Goal: Task Accomplishment & Management: Manage account settings

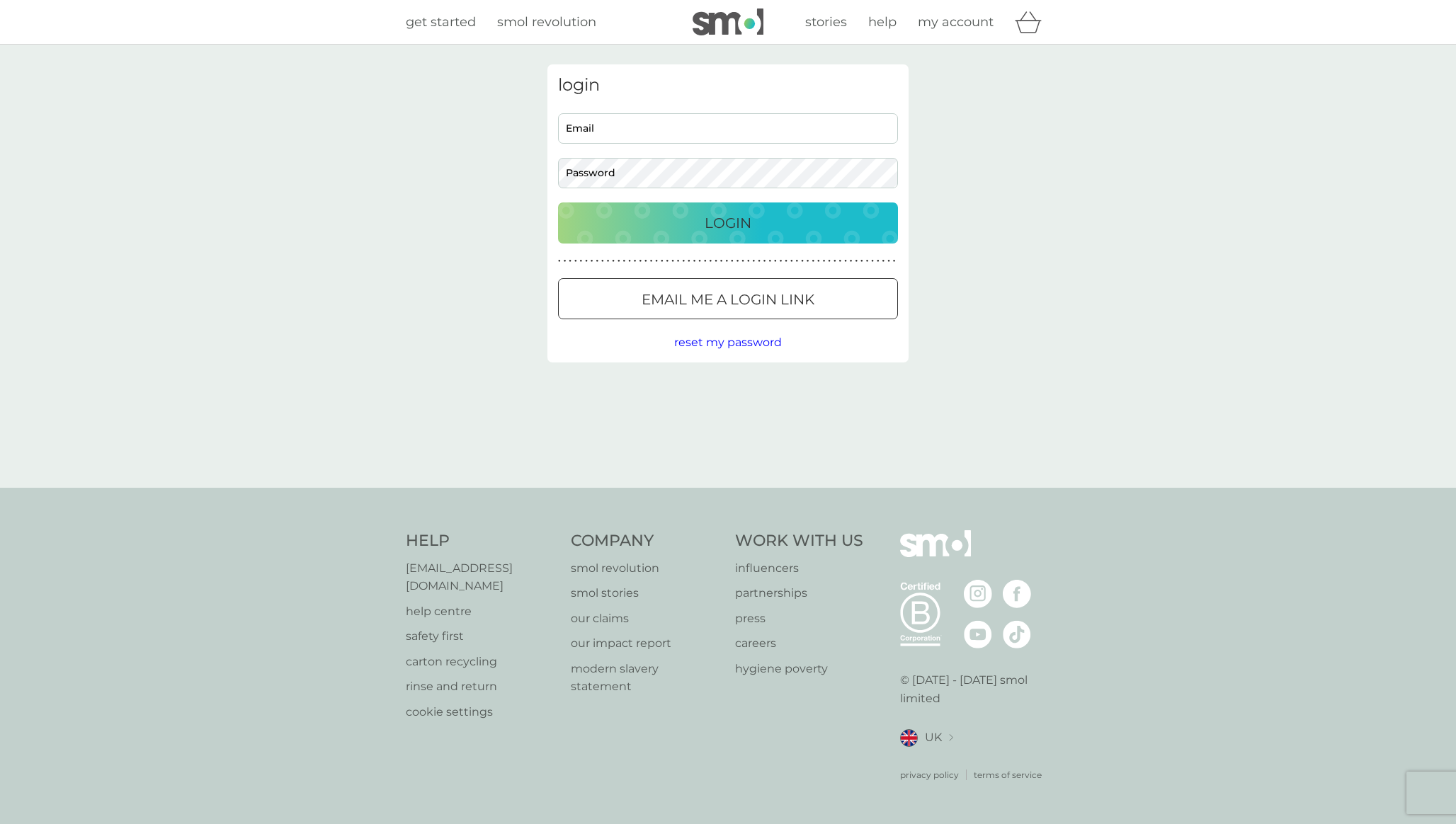
click at [767, 282] on button "Email me a login link" at bounding box center [728, 299] width 340 height 41
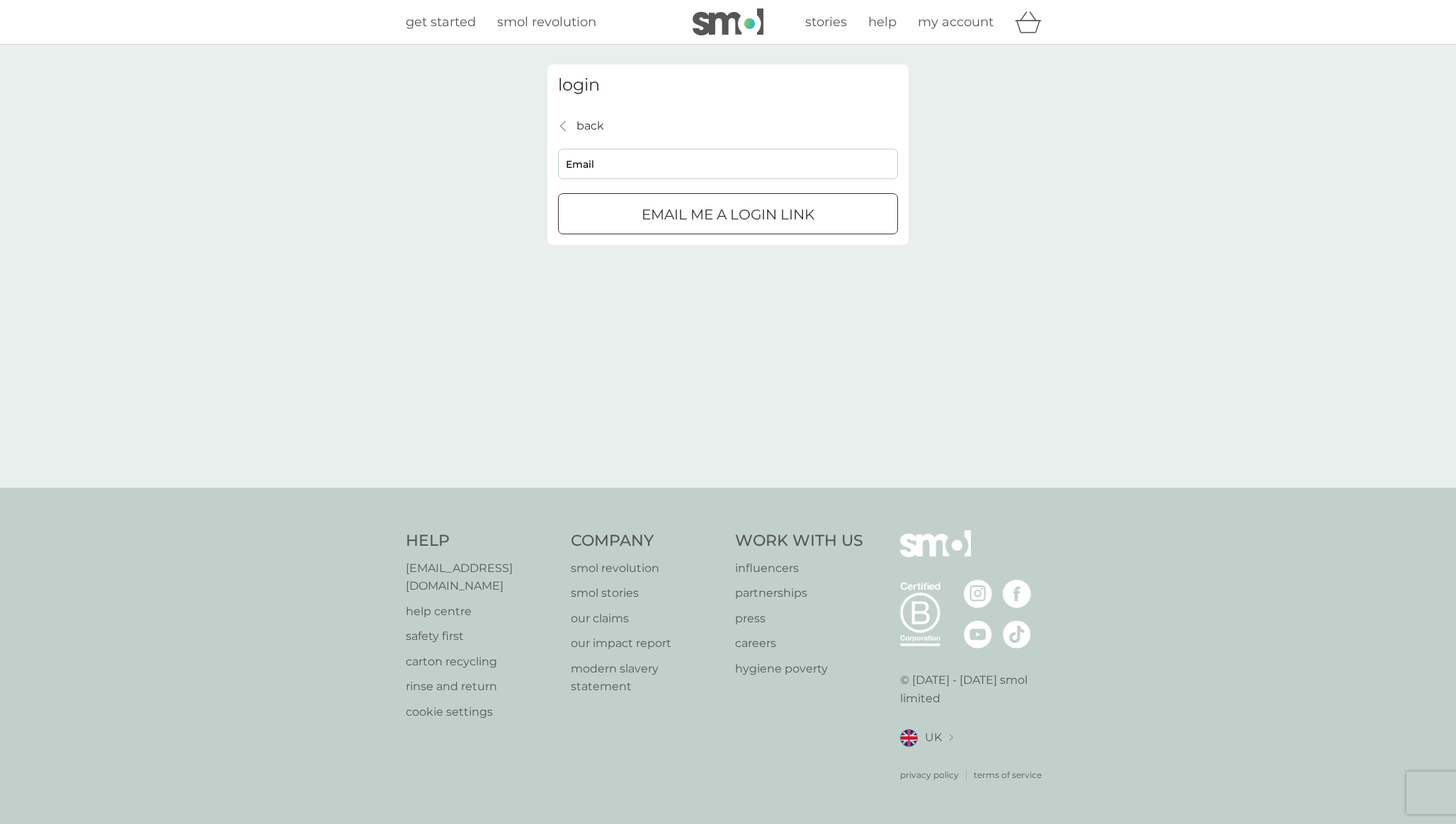
click at [753, 178] on input "Email" at bounding box center [728, 164] width 340 height 30
type input "[EMAIL_ADDRESS][DOMAIN_NAME]"
click at [759, 216] on p "Email me a login link" at bounding box center [728, 215] width 173 height 23
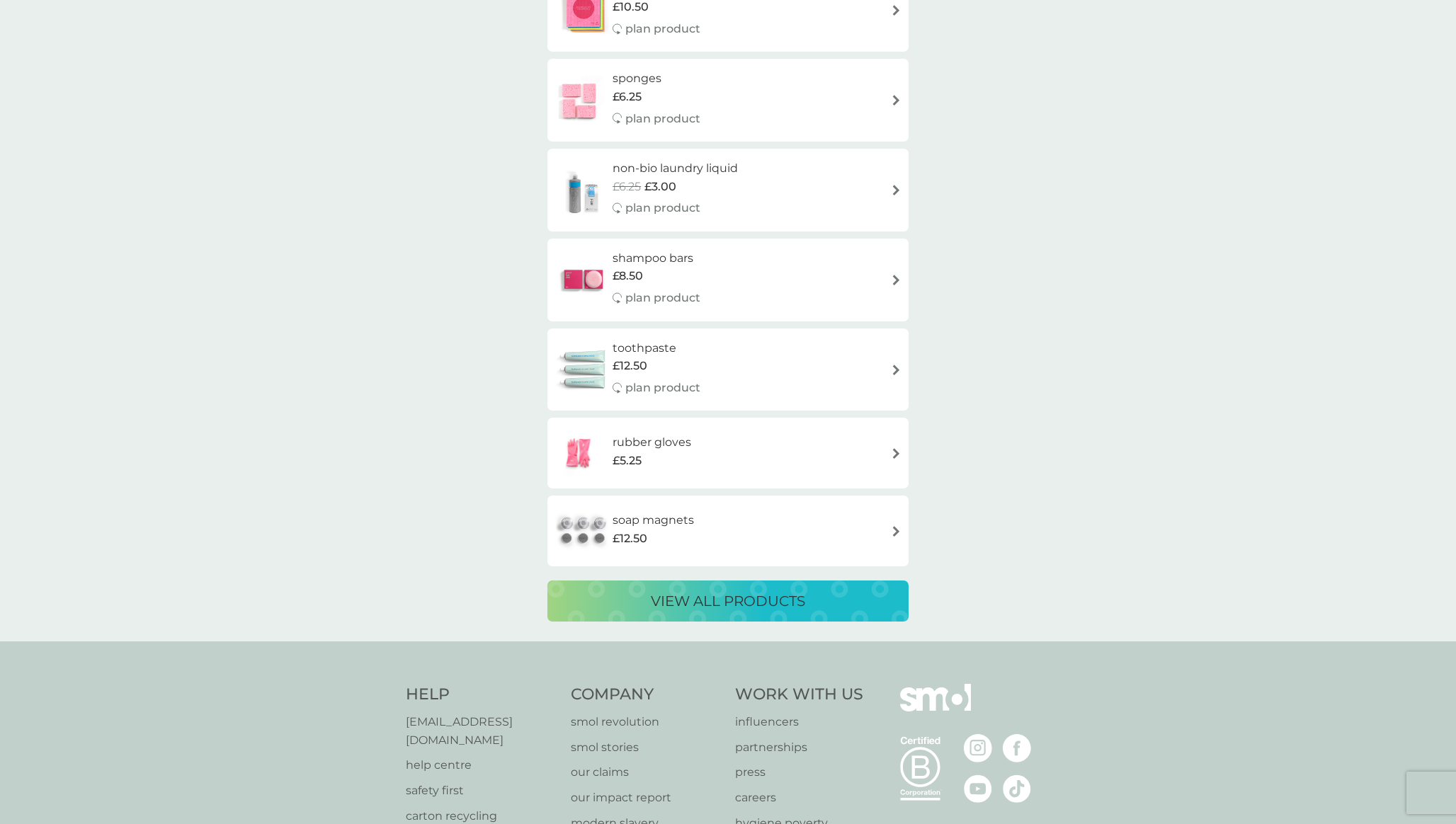
scroll to position [2438, 0]
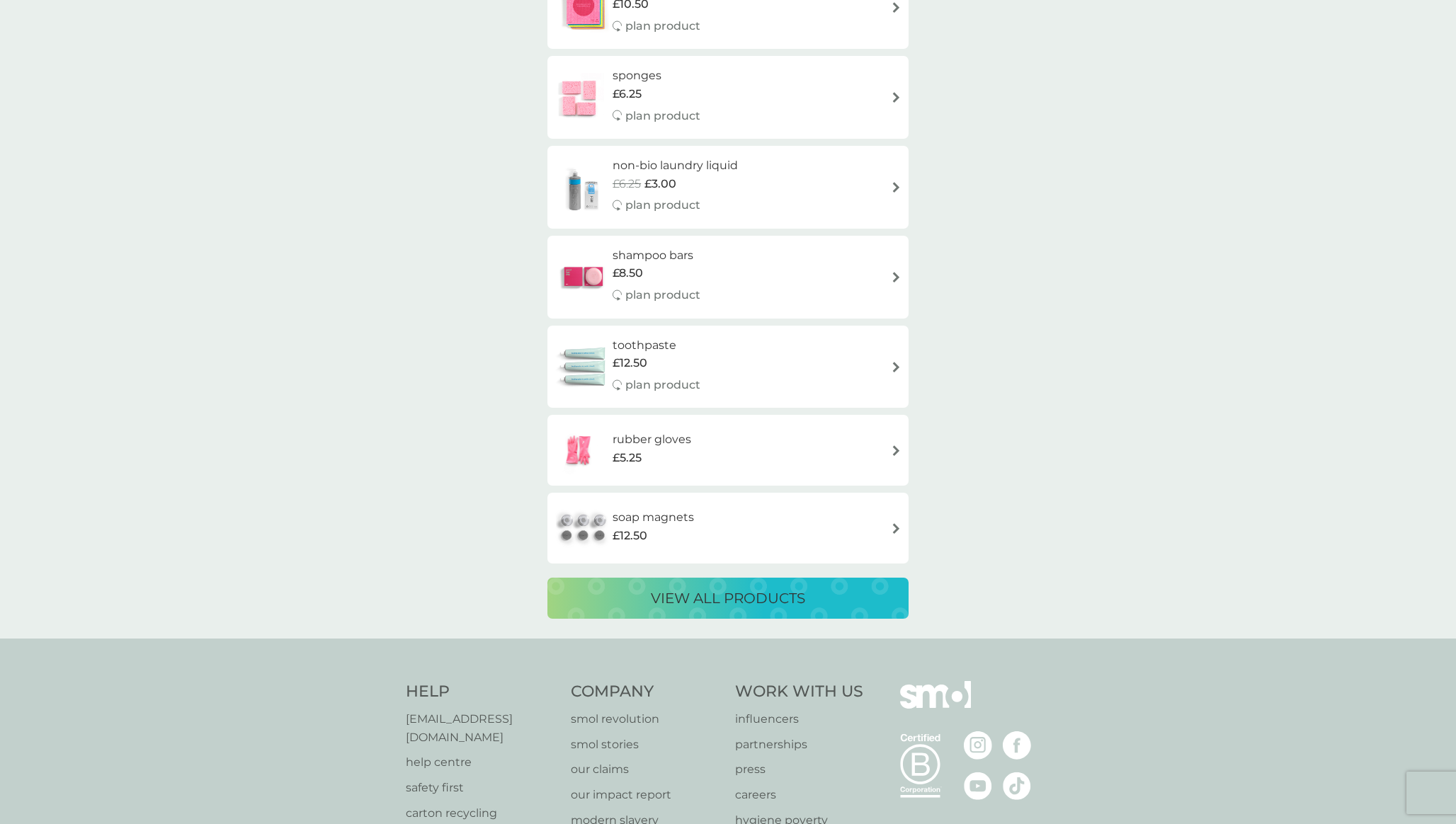
click at [805, 587] on p "view all products" at bounding box center [728, 599] width 154 height 23
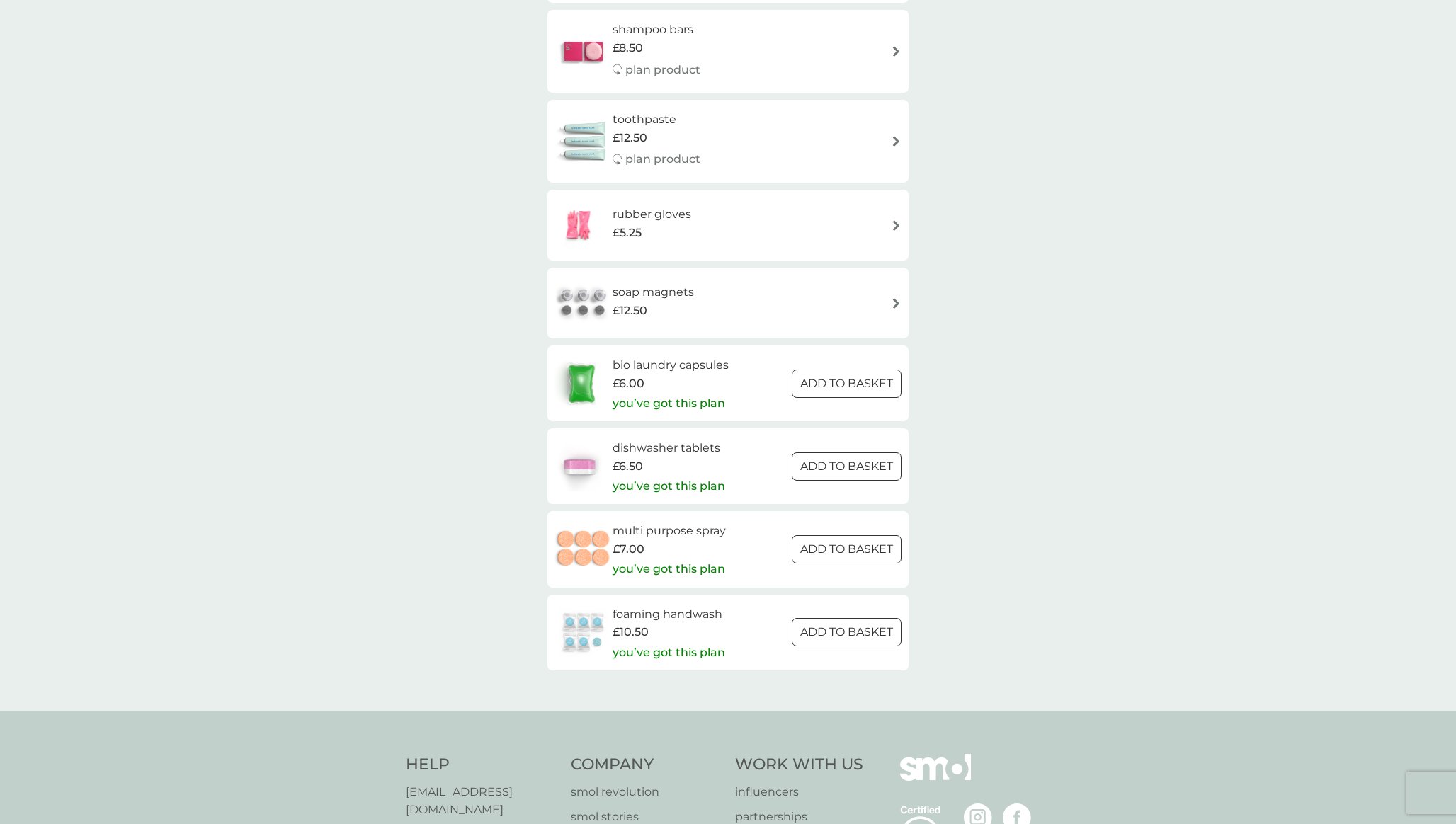
scroll to position [1837, 0]
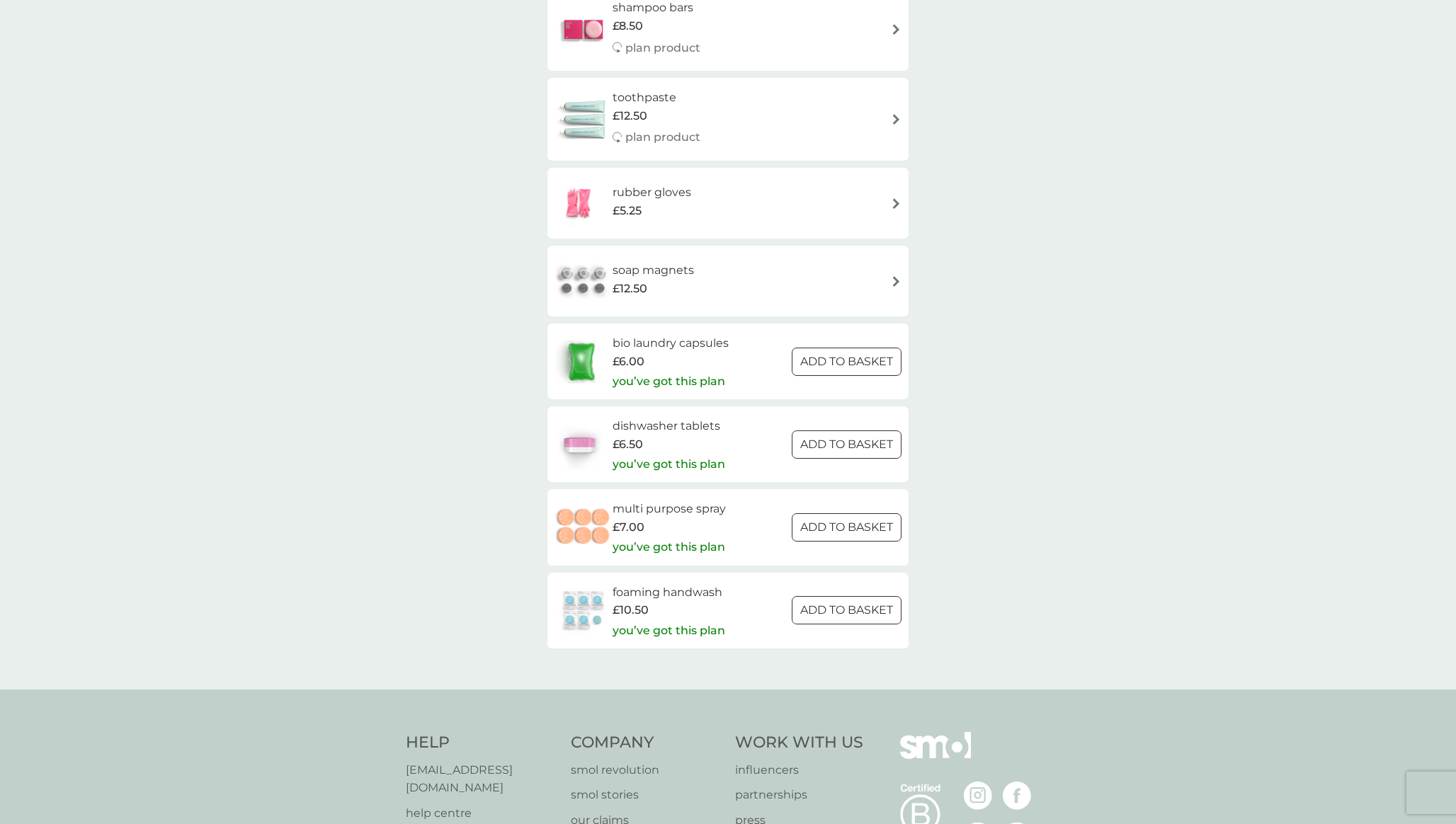
click at [686, 376] on p "you’ve got this plan" at bounding box center [669, 382] width 112 height 18
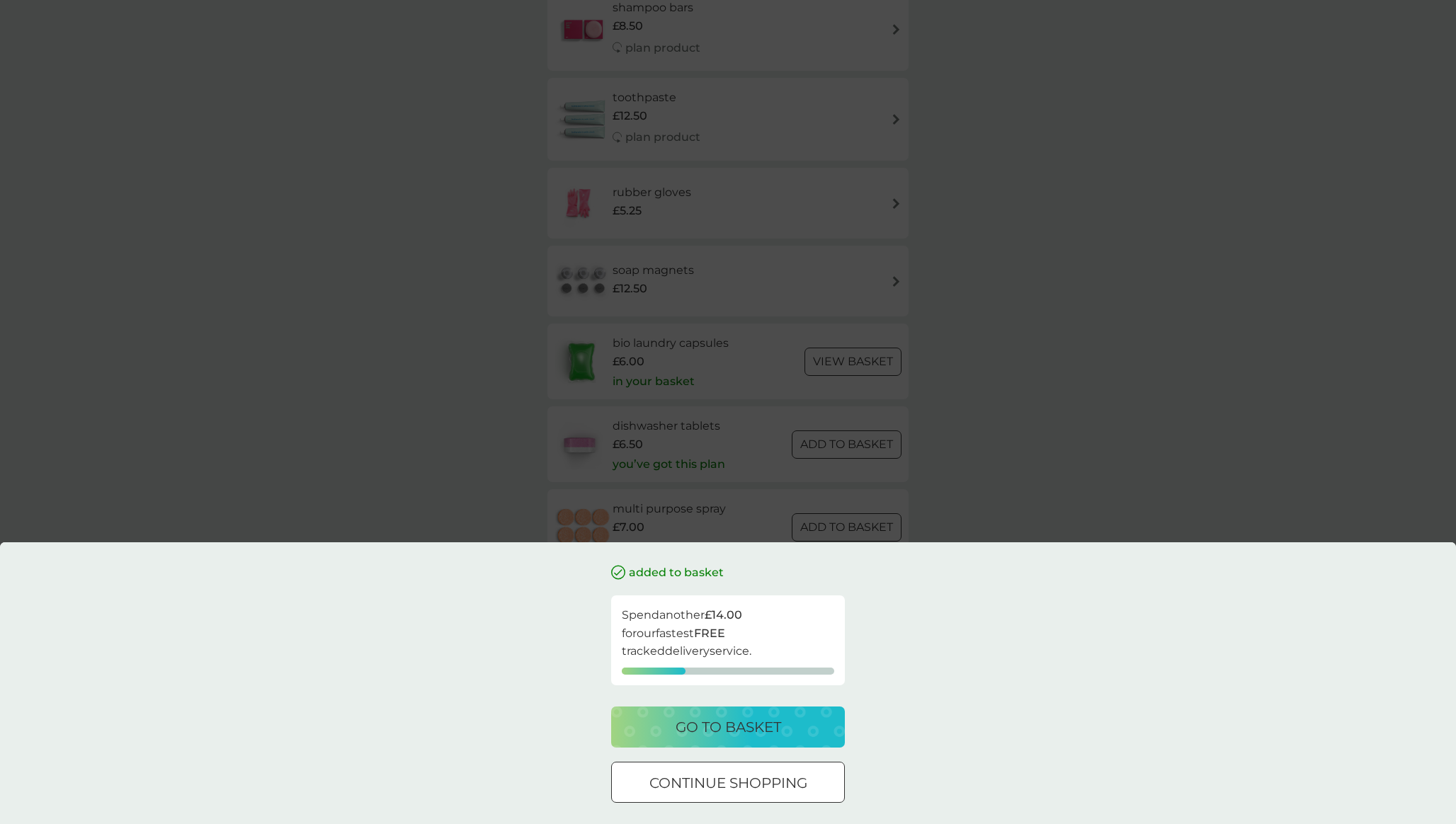
click at [1042, 354] on div "added to basket Spend another £14.00 for our fastest FREE tracked delivery serv…" at bounding box center [728, 412] width 1456 height 824
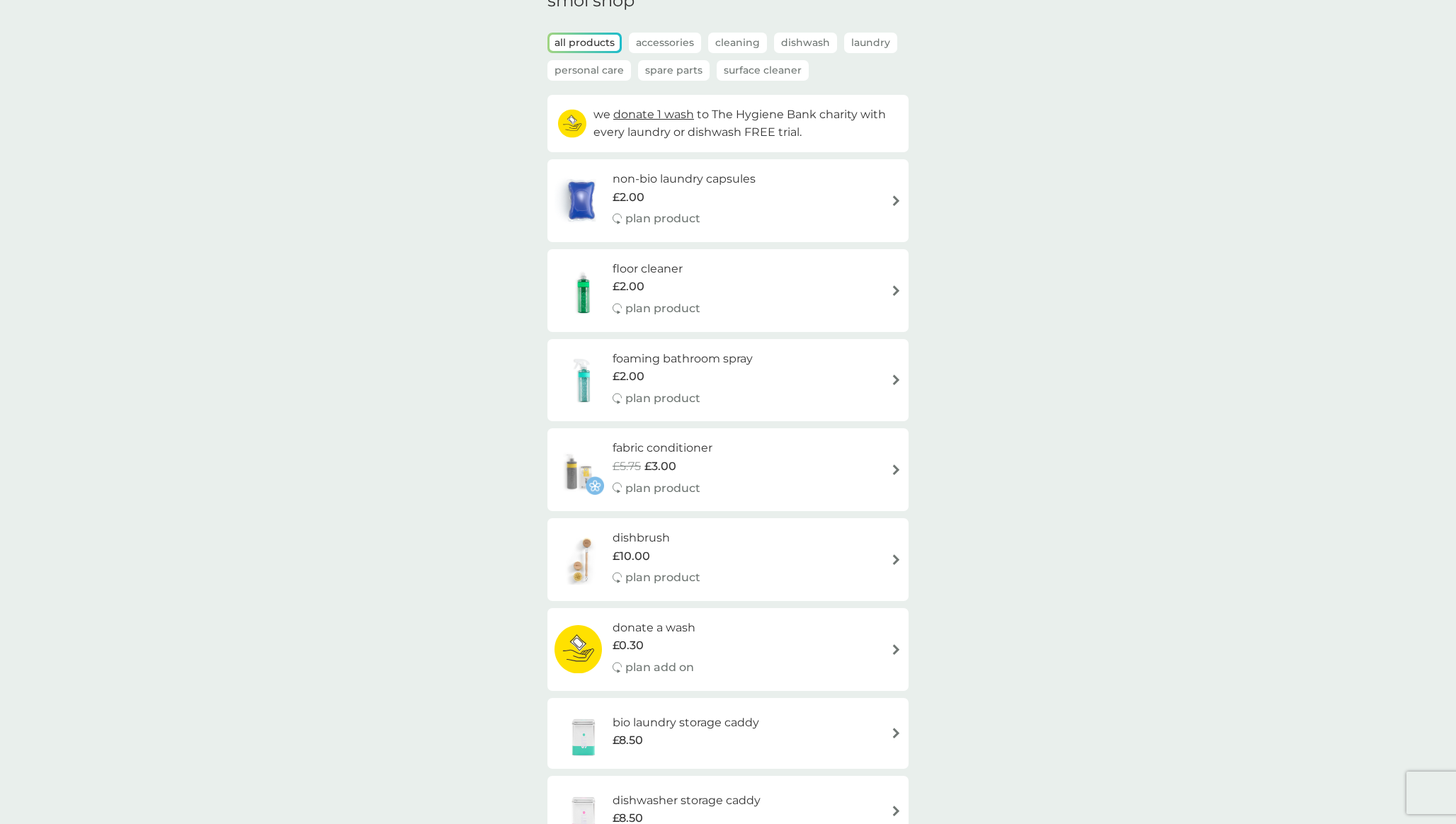
scroll to position [0, 0]
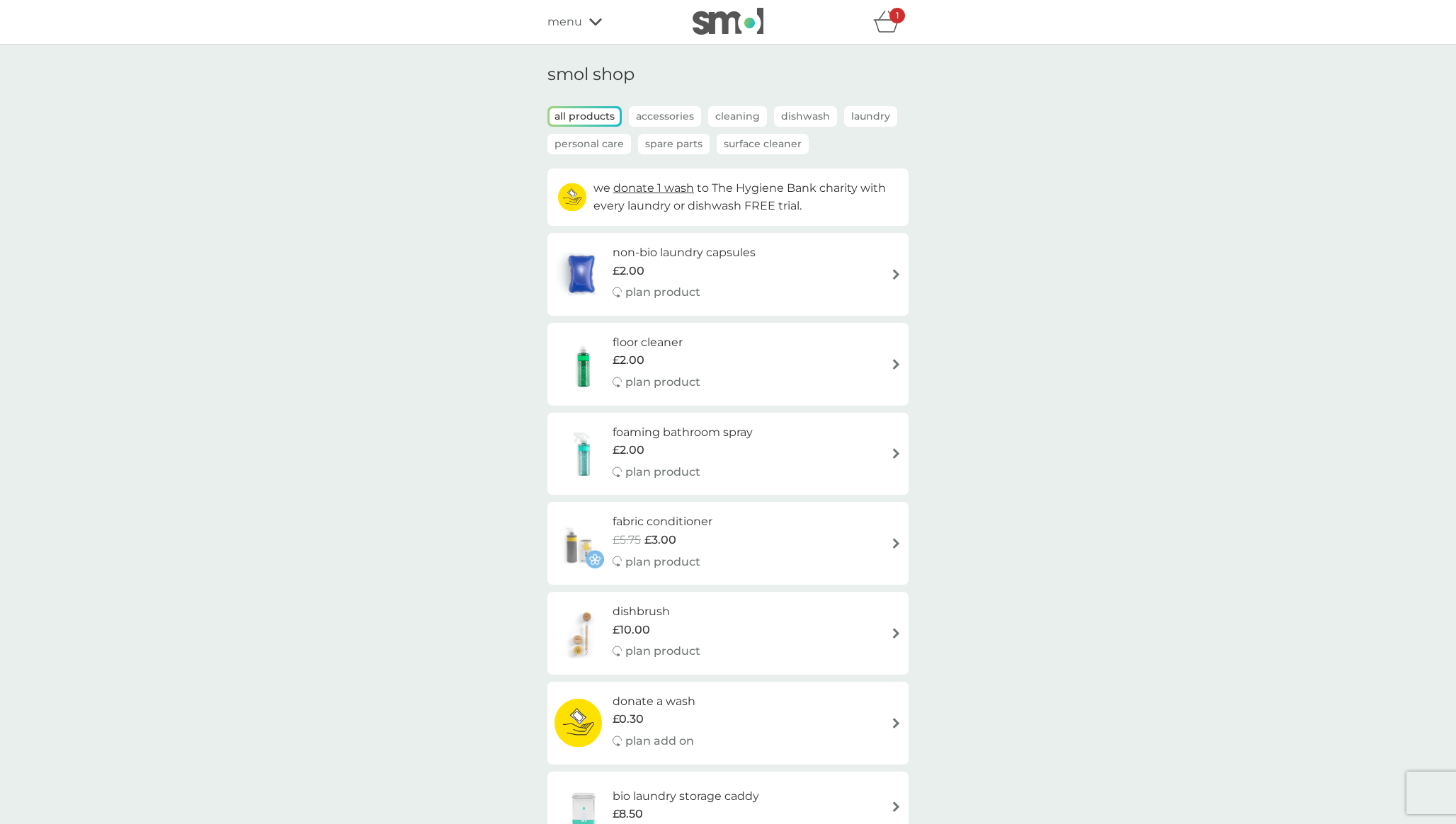
click at [892, 24] on icon "basket" at bounding box center [887, 21] width 27 height 22
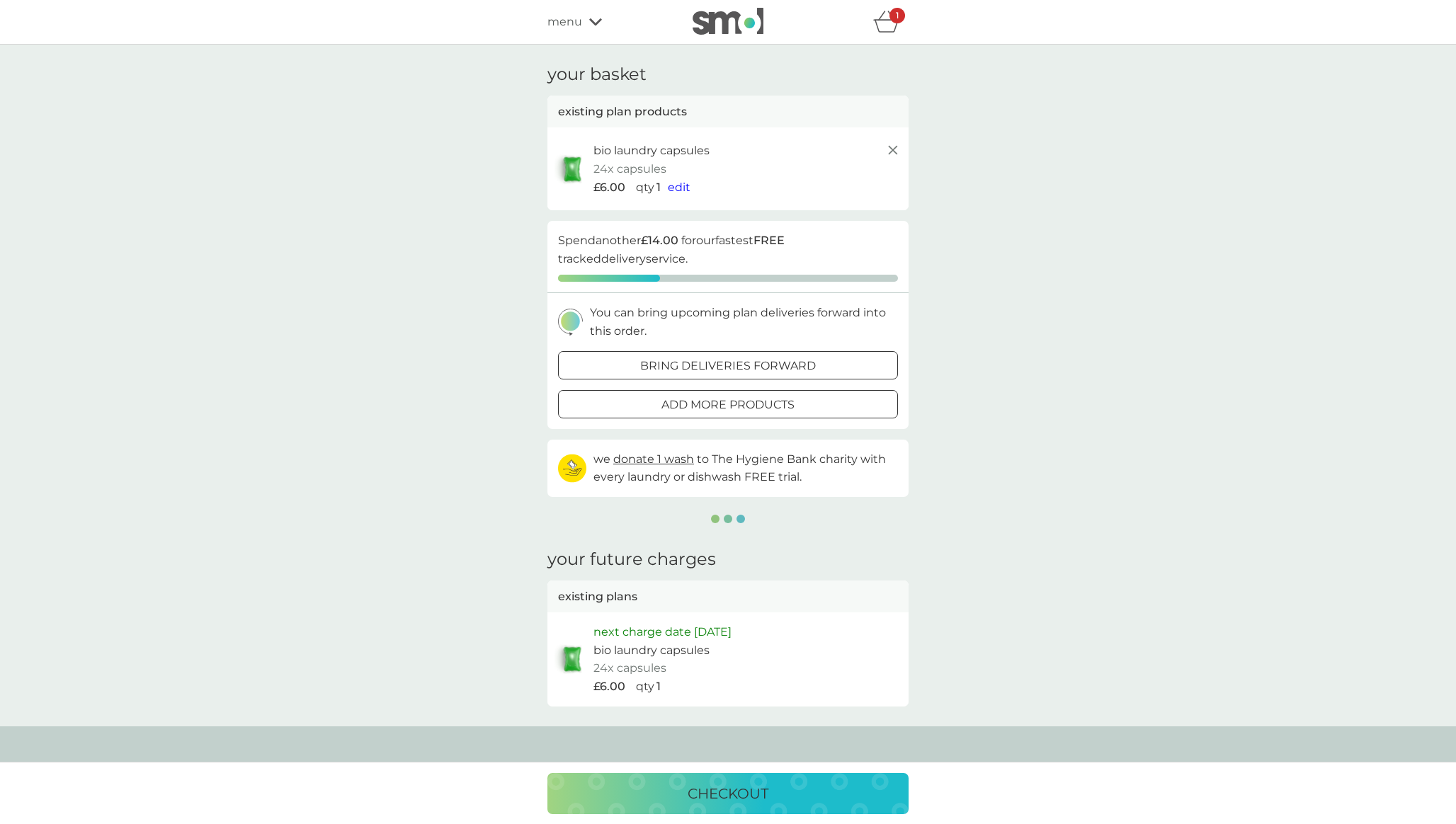
scroll to position [1, 0]
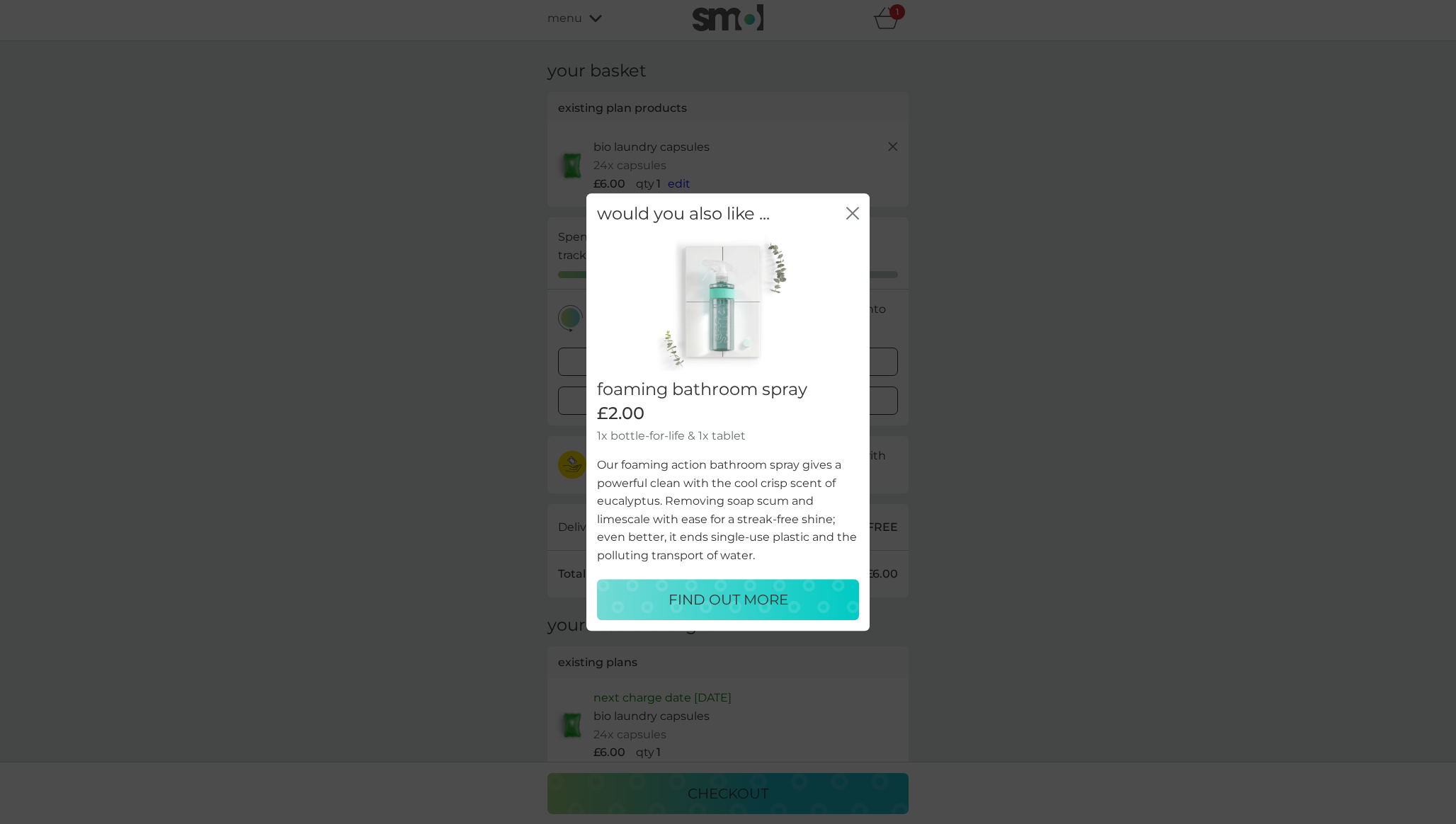
click at [853, 210] on icon "close" at bounding box center [852, 212] width 13 height 13
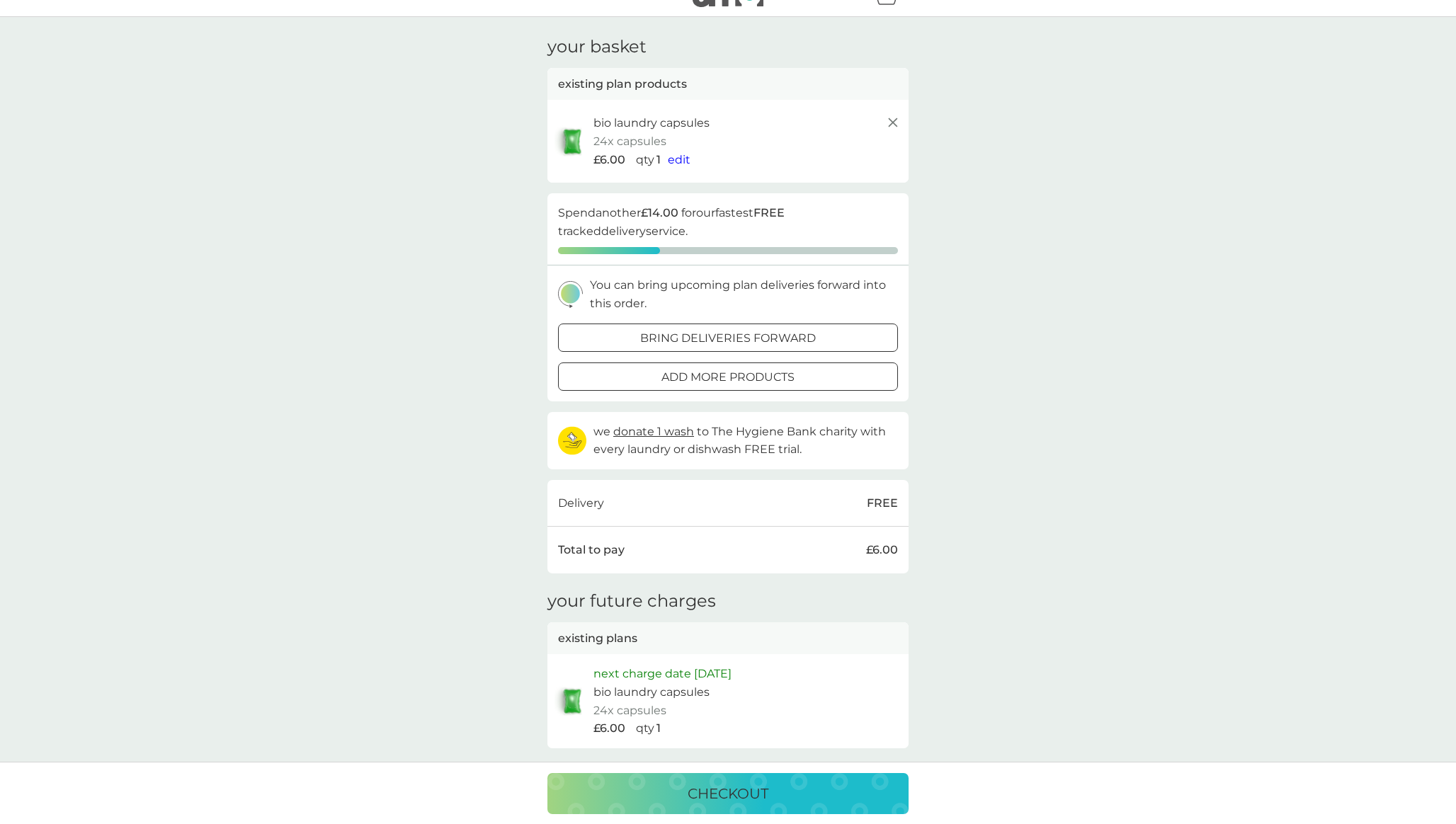
scroll to position [28, 0]
click at [890, 124] on icon at bounding box center [893, 121] width 17 height 17
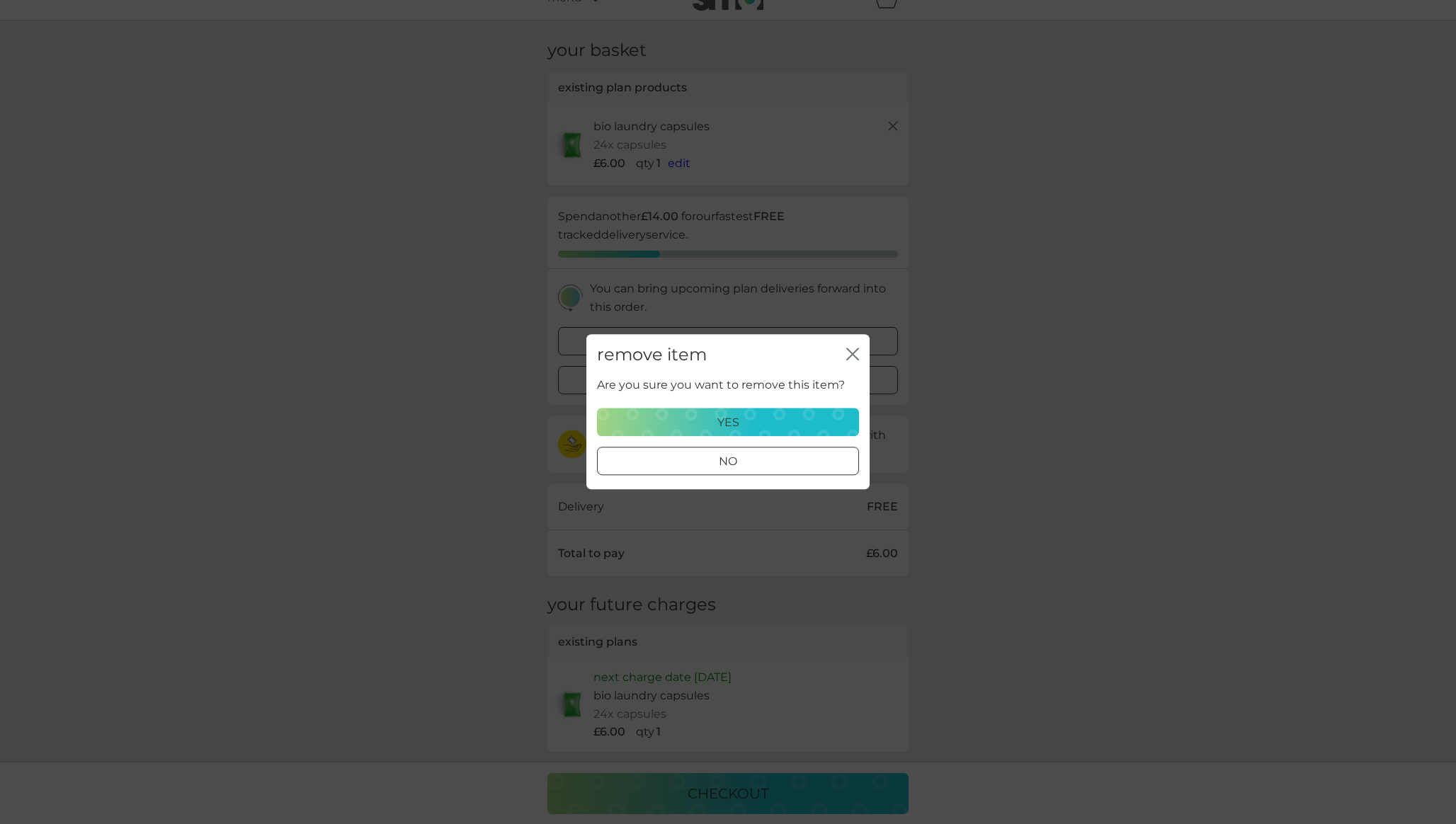
scroll to position [24, 0]
click at [701, 412] on button "yes" at bounding box center [728, 422] width 262 height 28
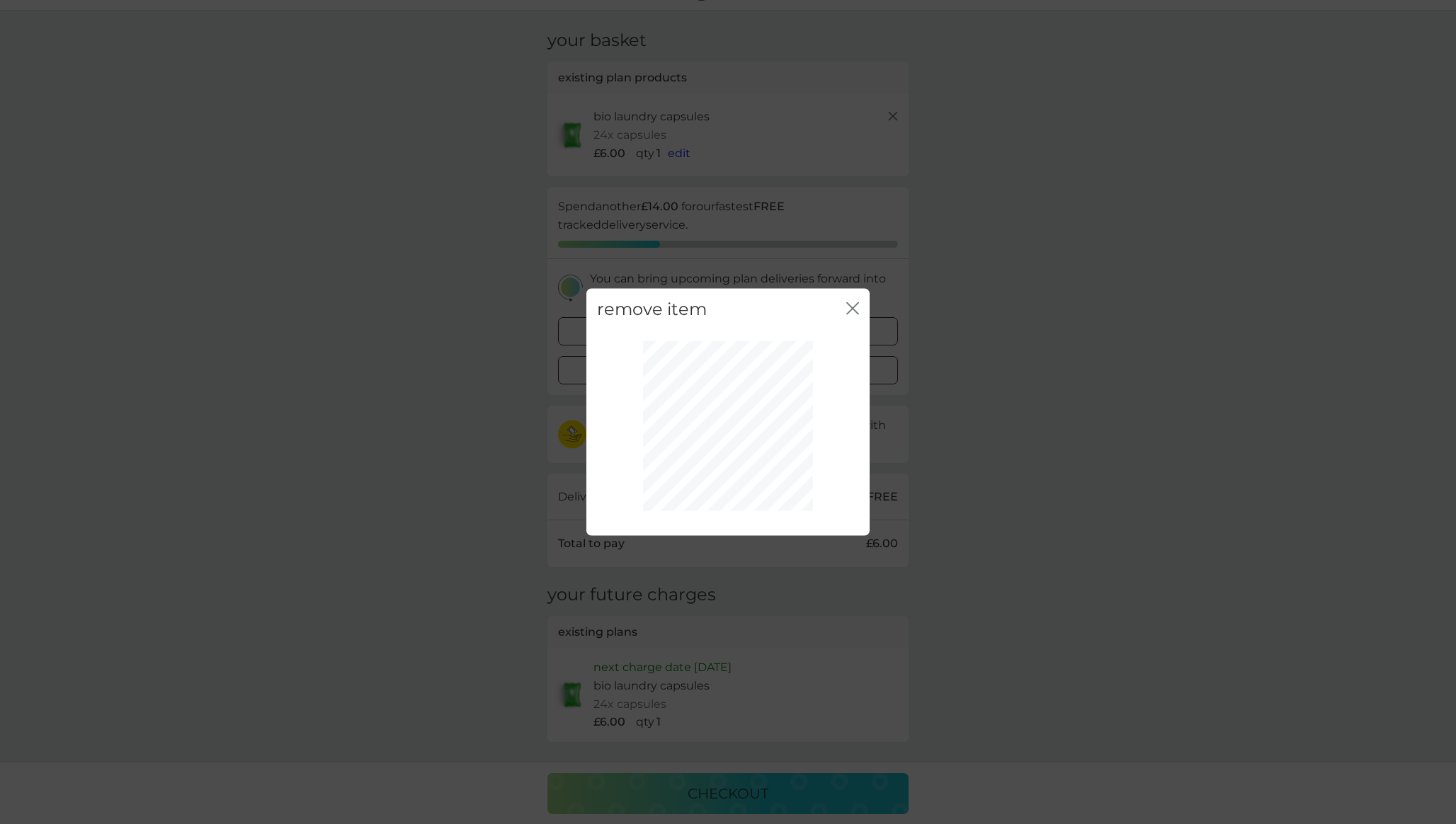
scroll to position [0, 0]
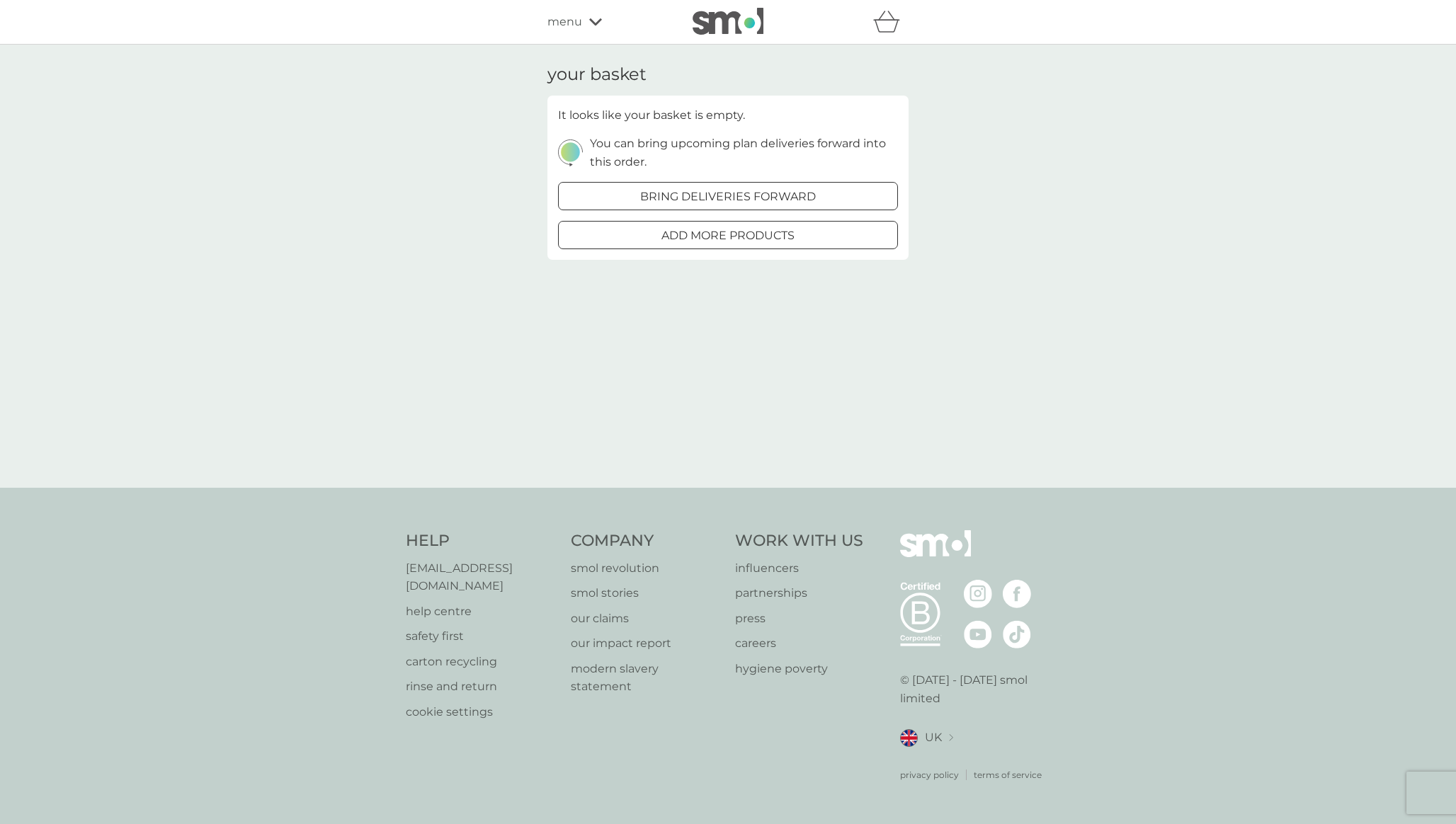
click at [594, 20] on icon at bounding box center [595, 21] width 13 height 8
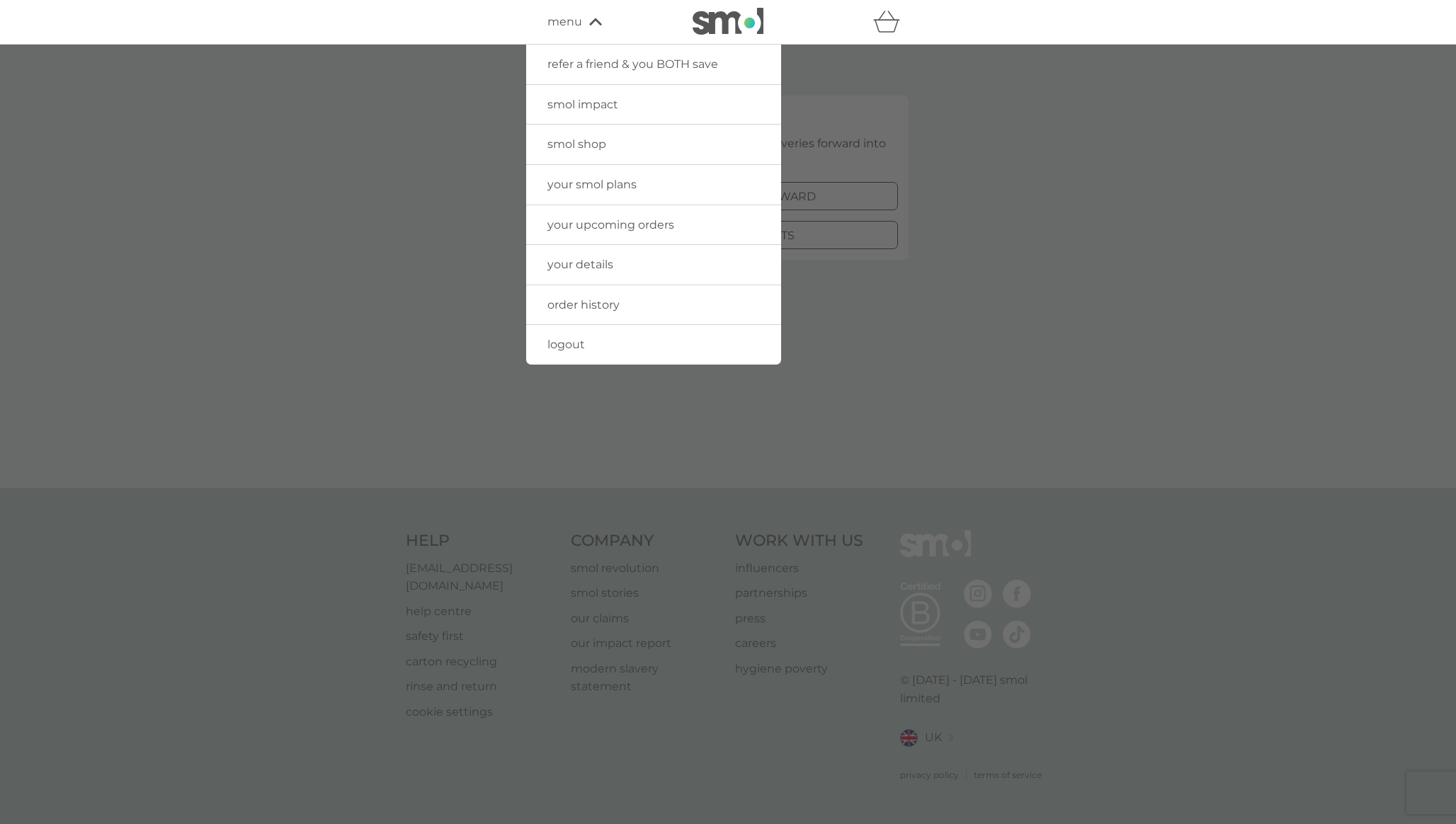
click at [641, 185] on link "your smol plans" at bounding box center [654, 184] width 255 height 39
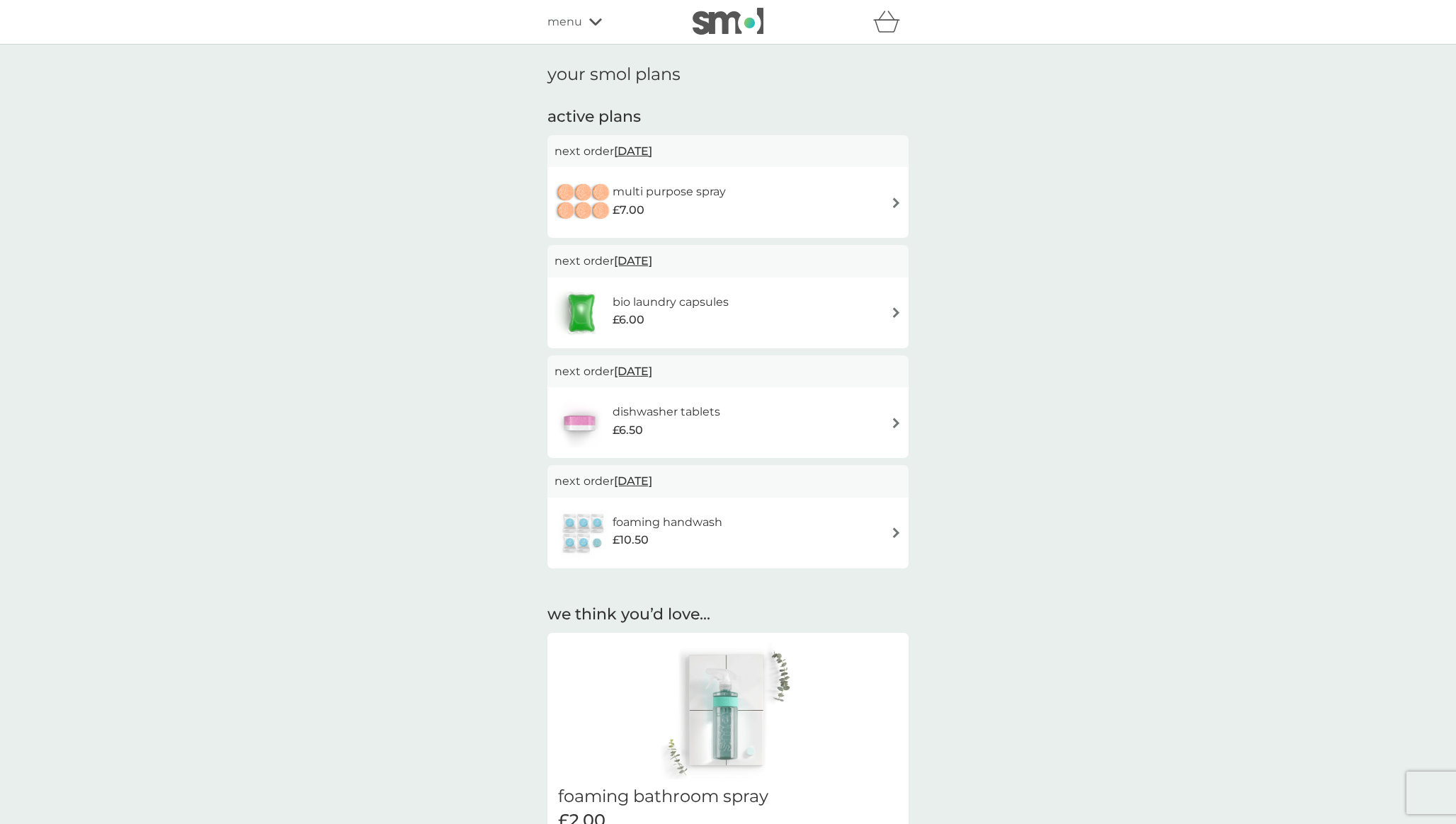
scroll to position [5, 0]
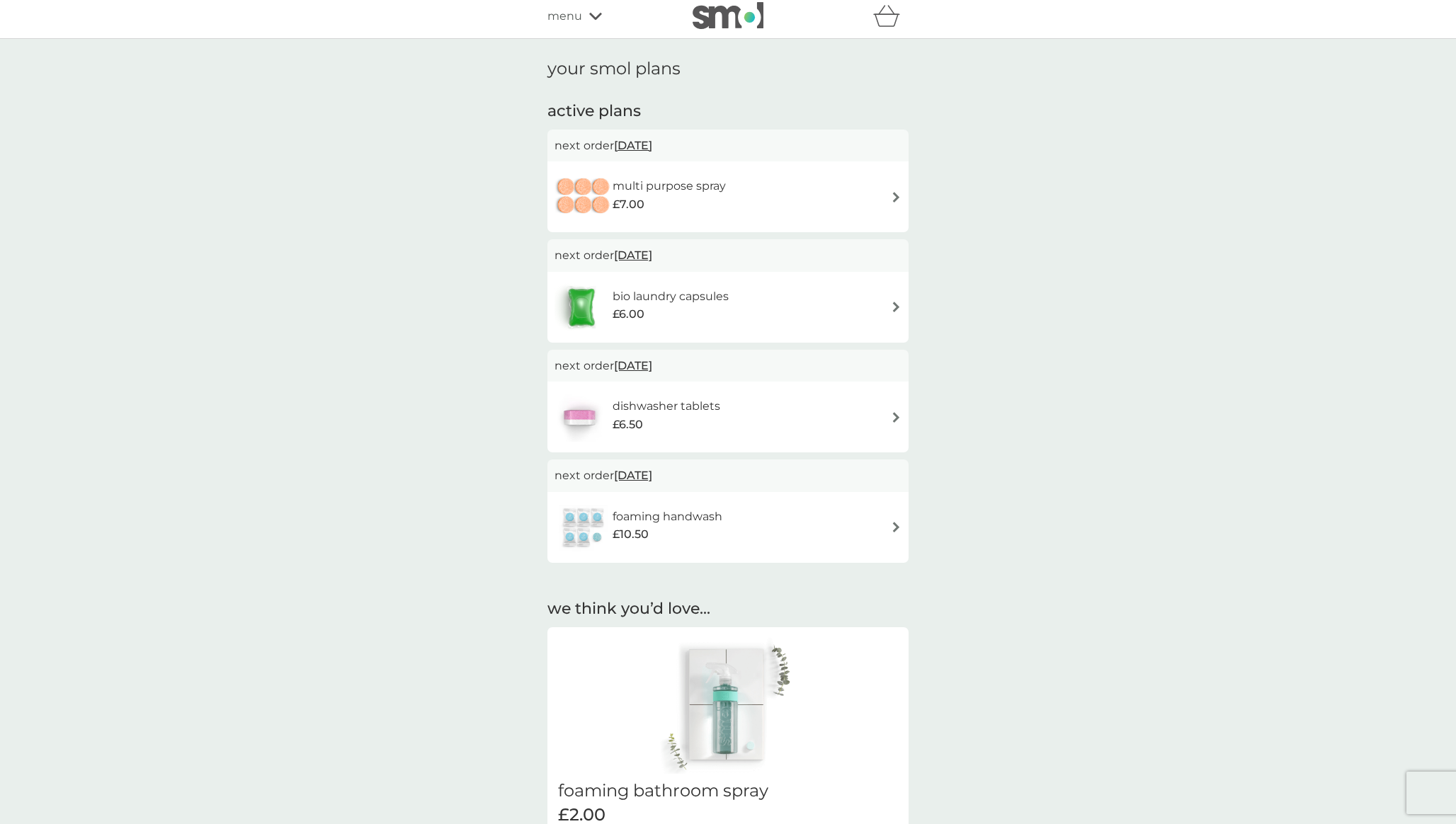
click at [652, 144] on span "20 Oct 2025" at bounding box center [633, 146] width 38 height 27
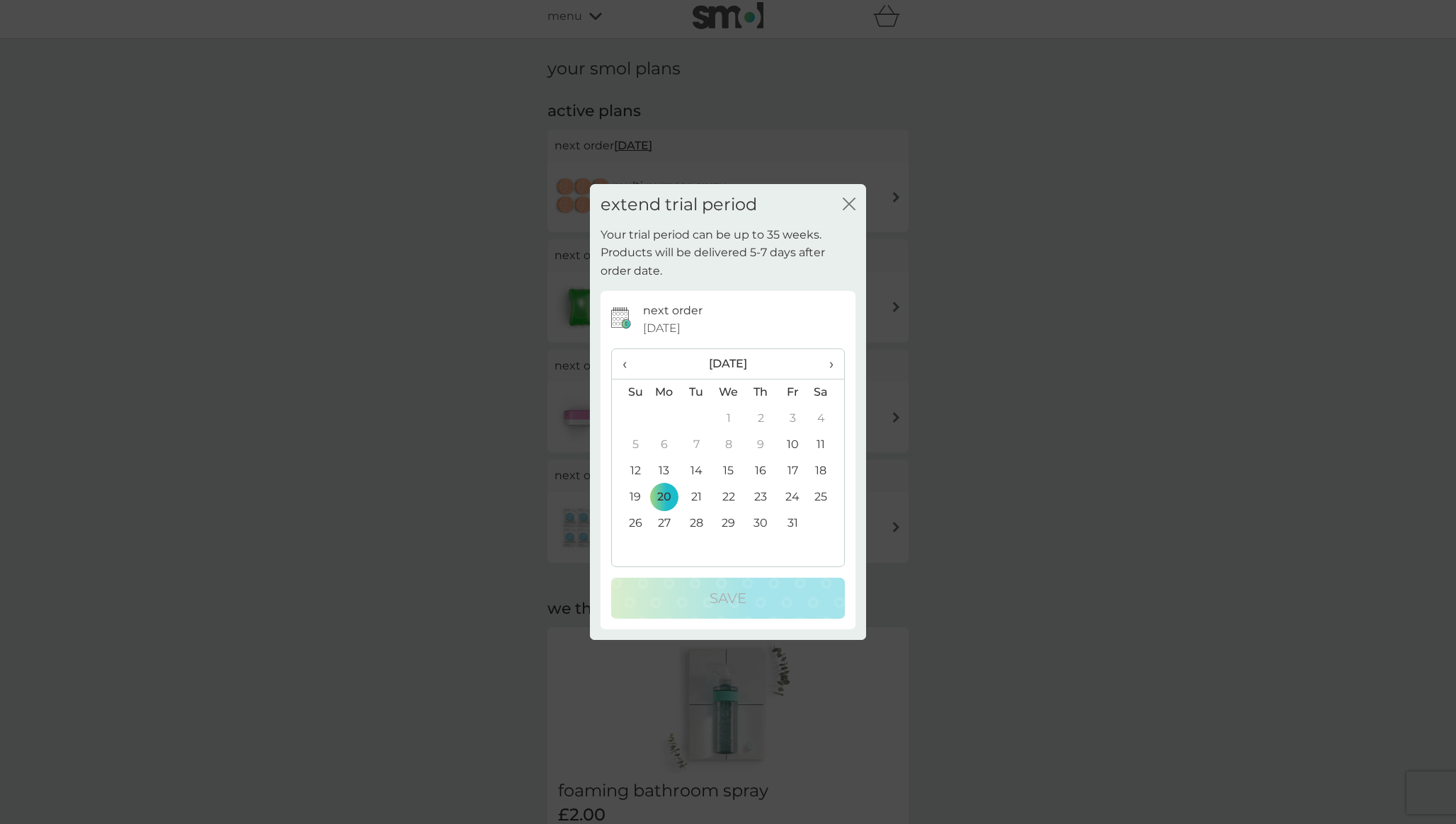
drag, startPoint x: 832, startPoint y: 363, endPoint x: 830, endPoint y: 371, distance: 8.2
click at [830, 371] on span "›" at bounding box center [827, 363] width 14 height 30
click at [641, 547] on td "30" at bounding box center [630, 549] width 36 height 27
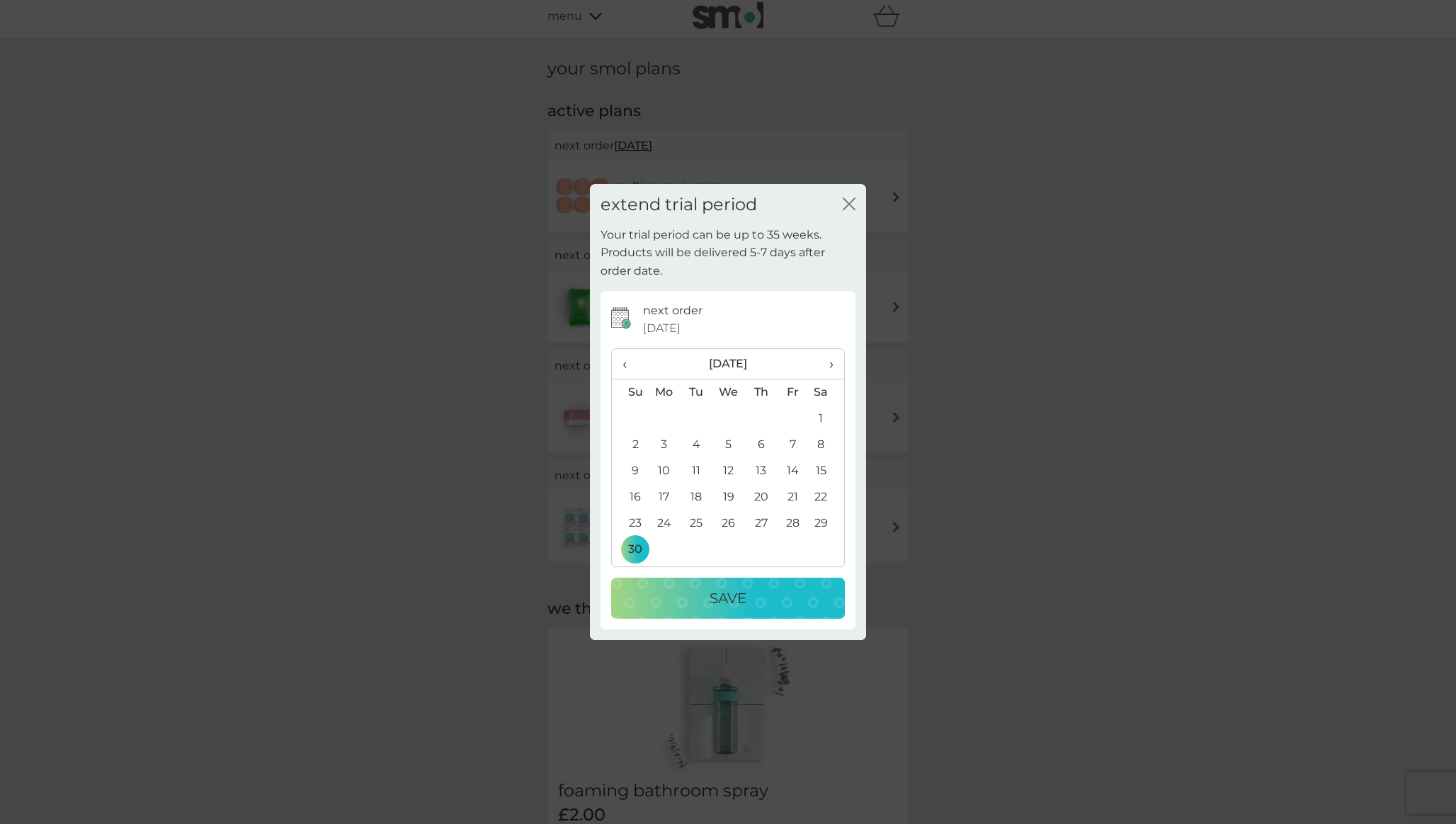
click at [755, 597] on div "Save" at bounding box center [728, 599] width 206 height 23
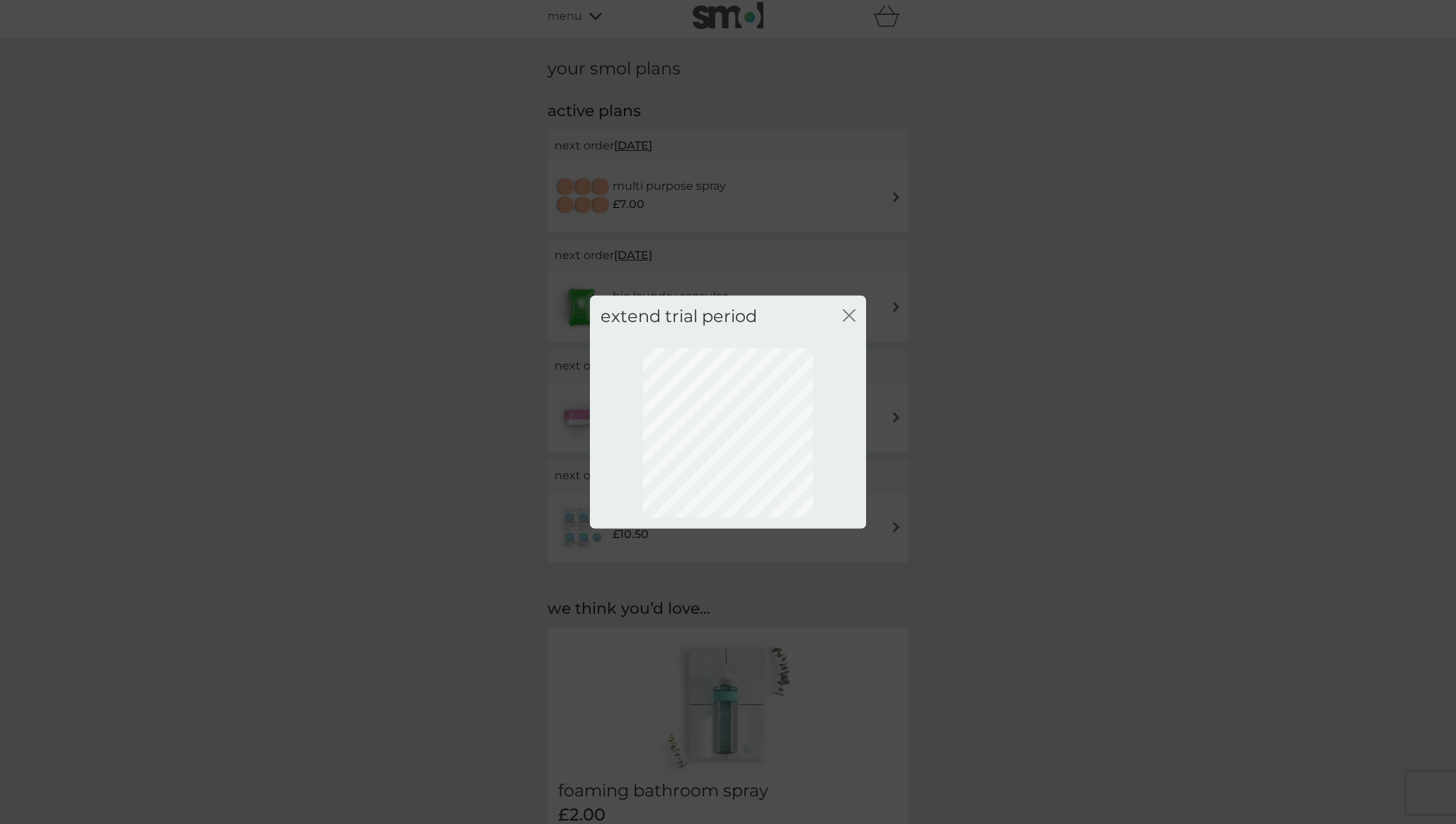
scroll to position [0, 0]
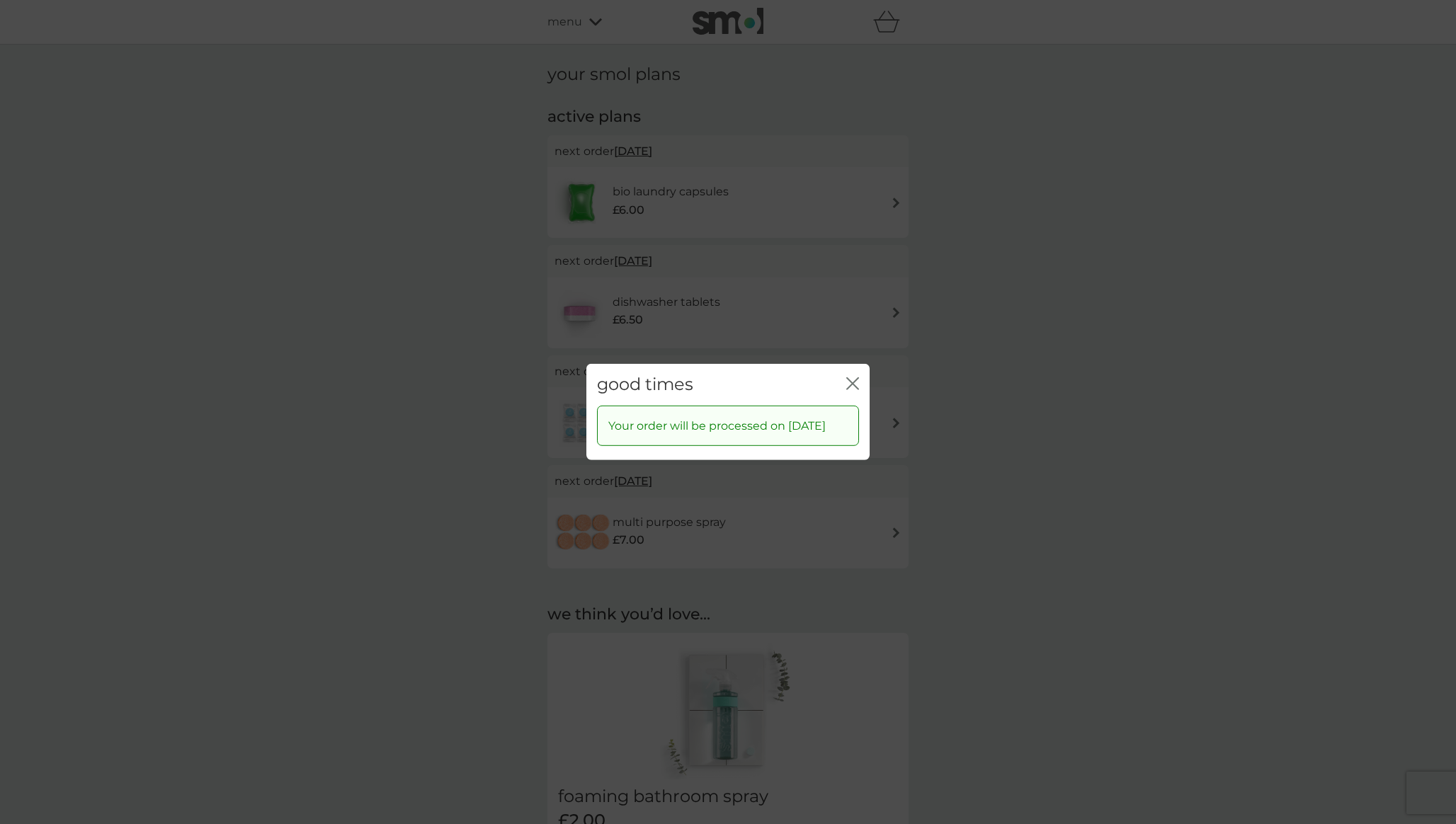
click at [852, 378] on icon "close" at bounding box center [849, 383] width 5 height 11
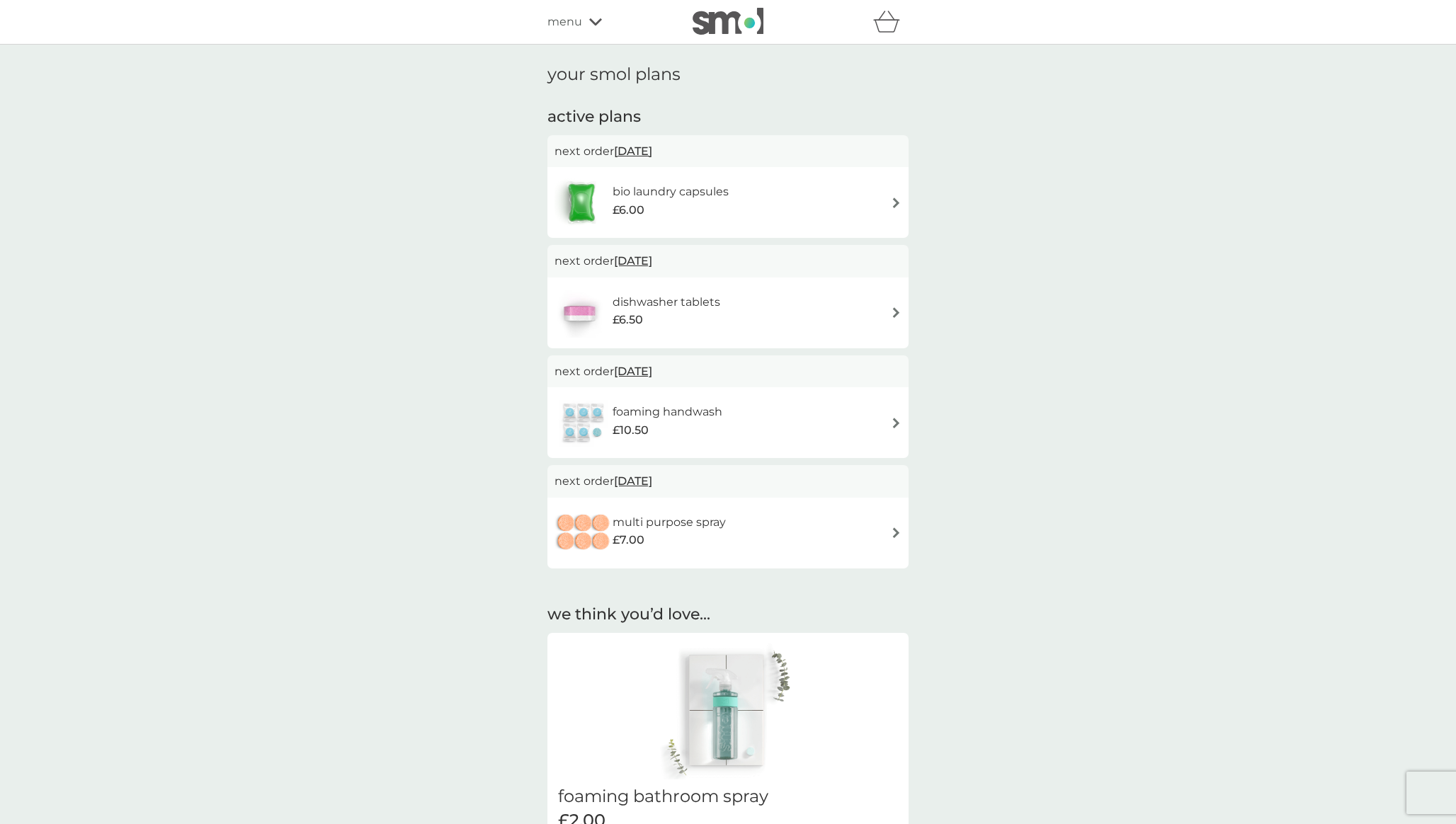
click at [652, 480] on span "30 Nov 2025" at bounding box center [633, 481] width 38 height 27
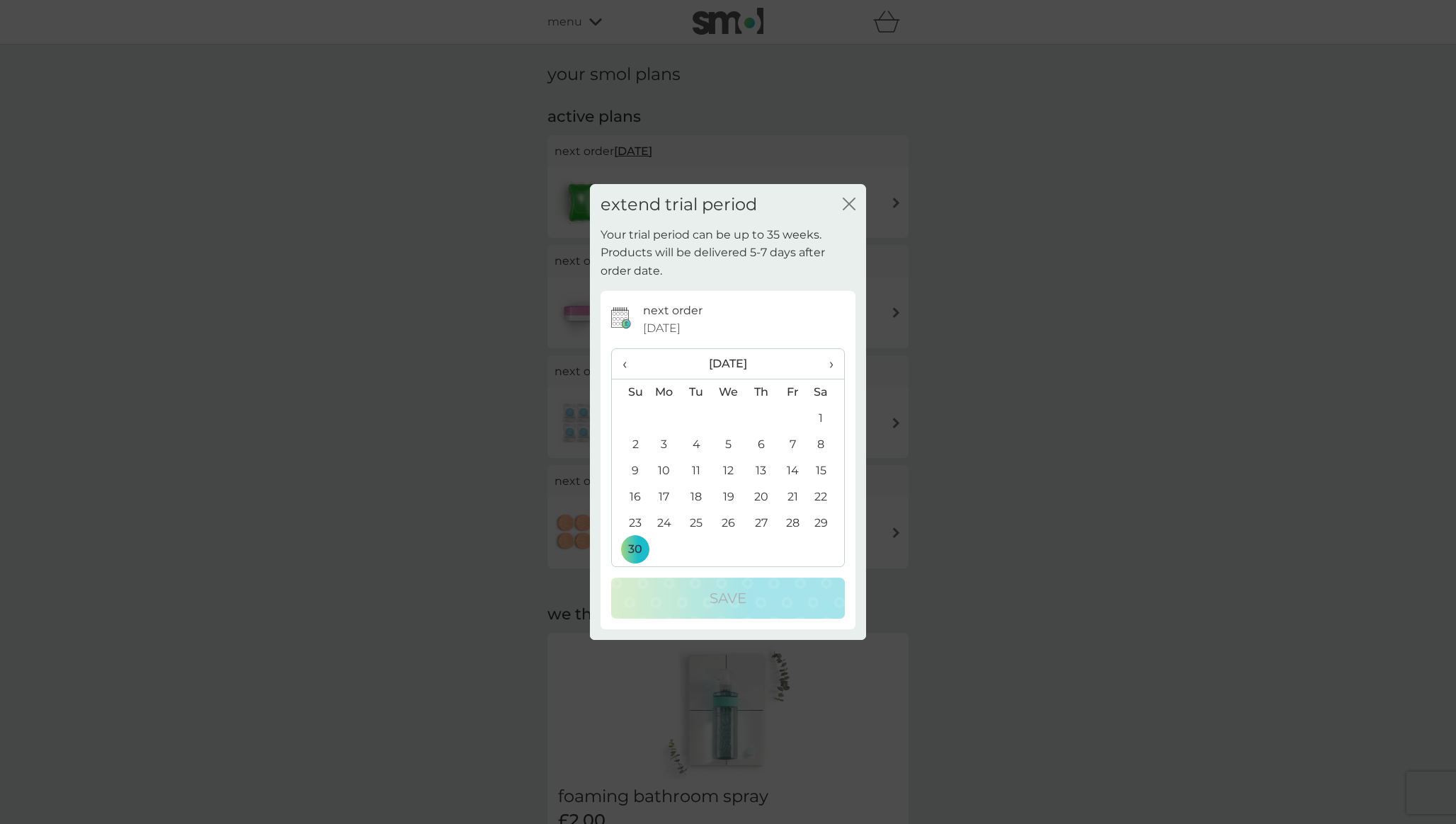
click at [849, 200] on icon "close" at bounding box center [849, 203] width 13 height 13
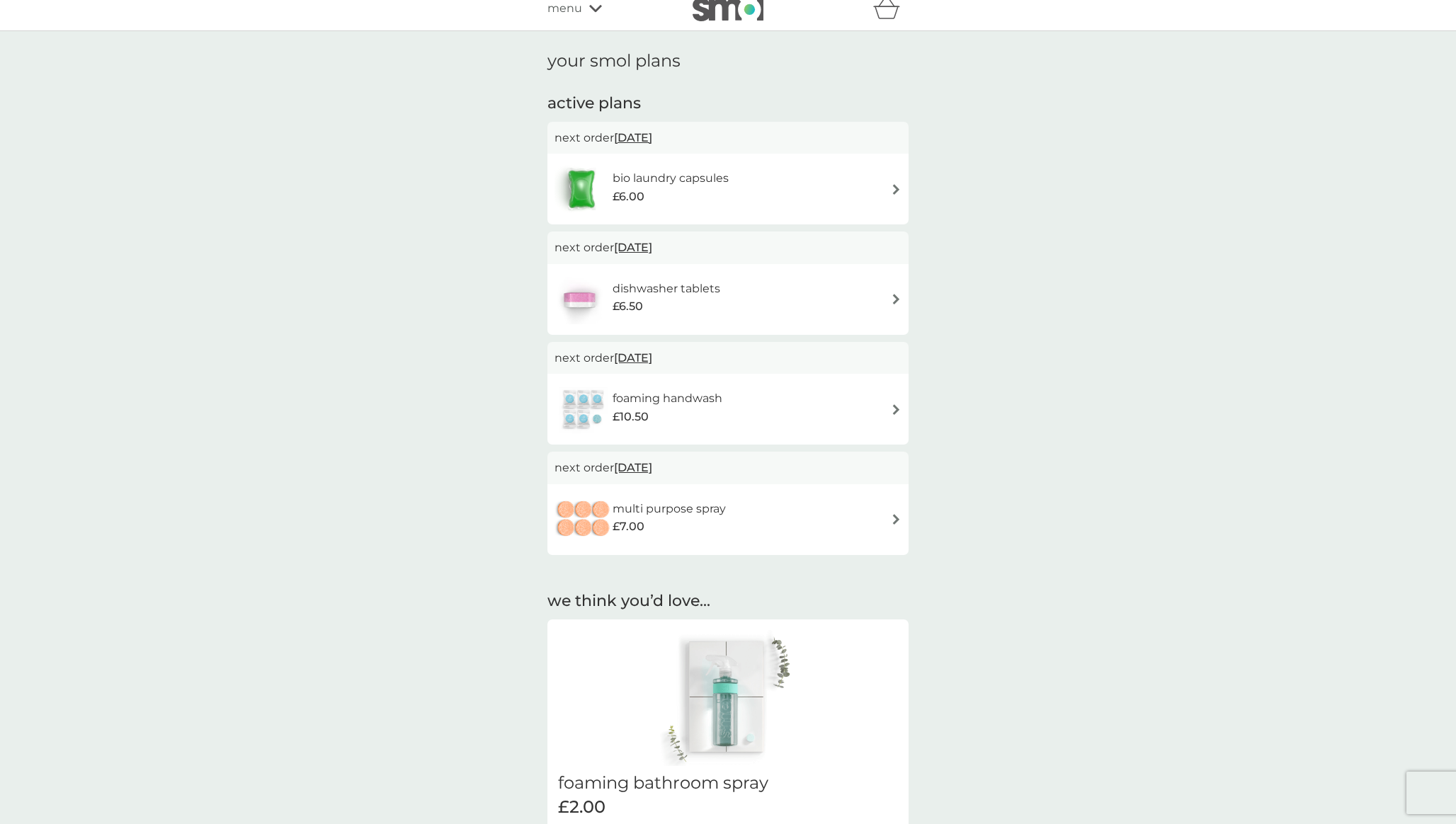
scroll to position [15, 0]
click at [652, 134] on span "20 Oct 2025" at bounding box center [633, 136] width 38 height 27
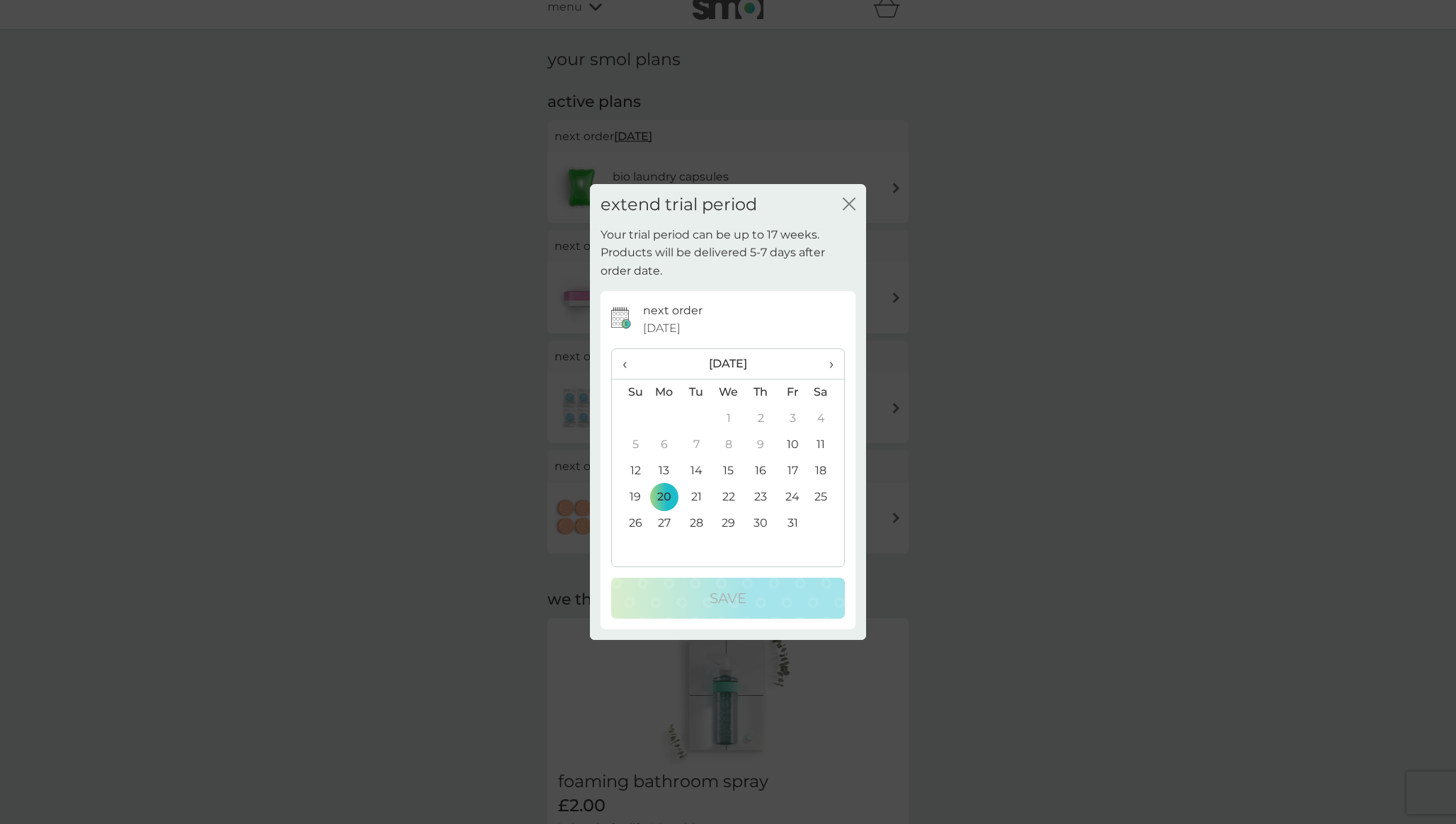
click at [833, 362] on span "›" at bounding box center [827, 363] width 14 height 30
click at [635, 545] on td "30" at bounding box center [630, 549] width 36 height 27
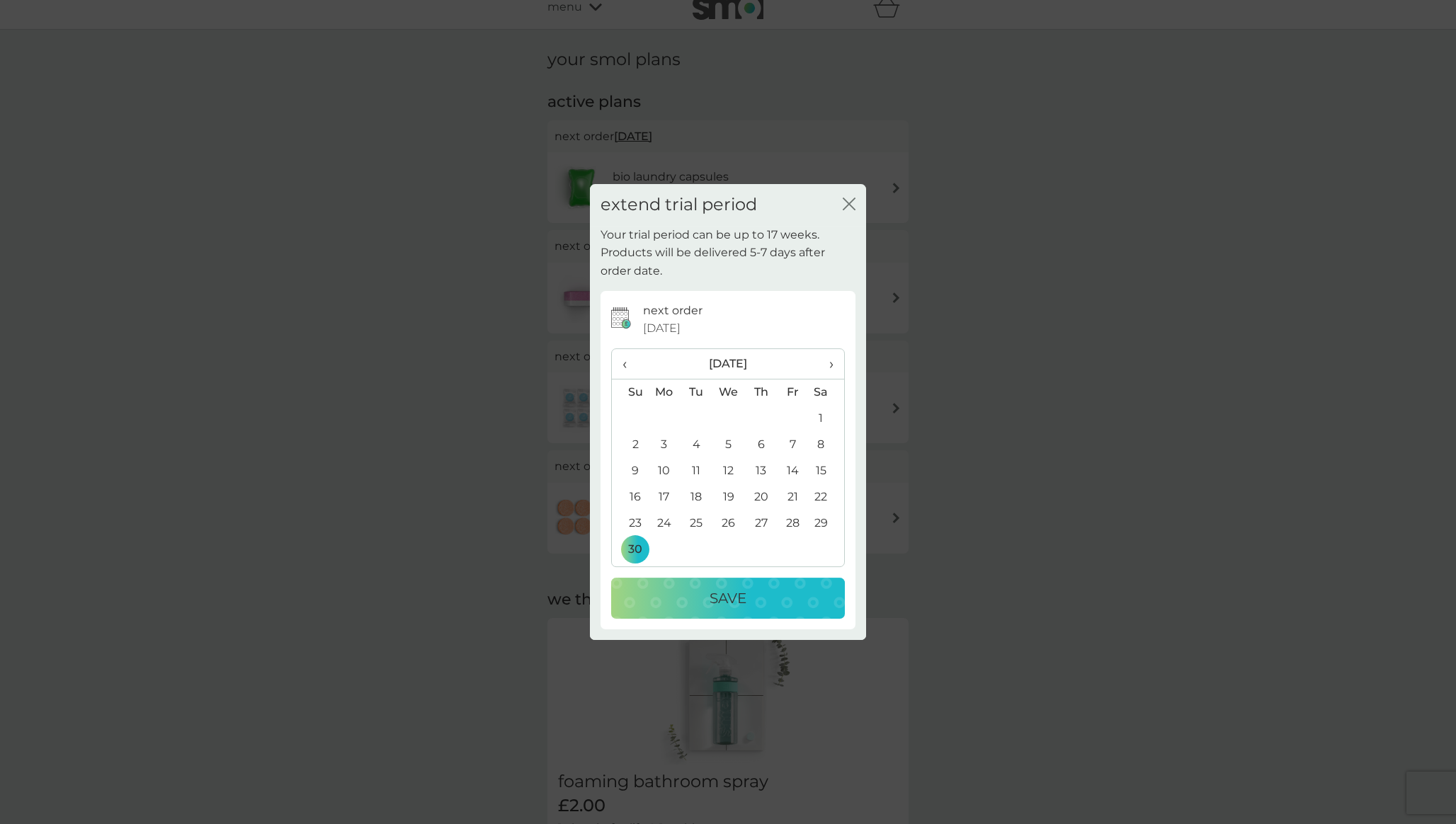
click at [695, 590] on div "Save" at bounding box center [728, 599] width 206 height 23
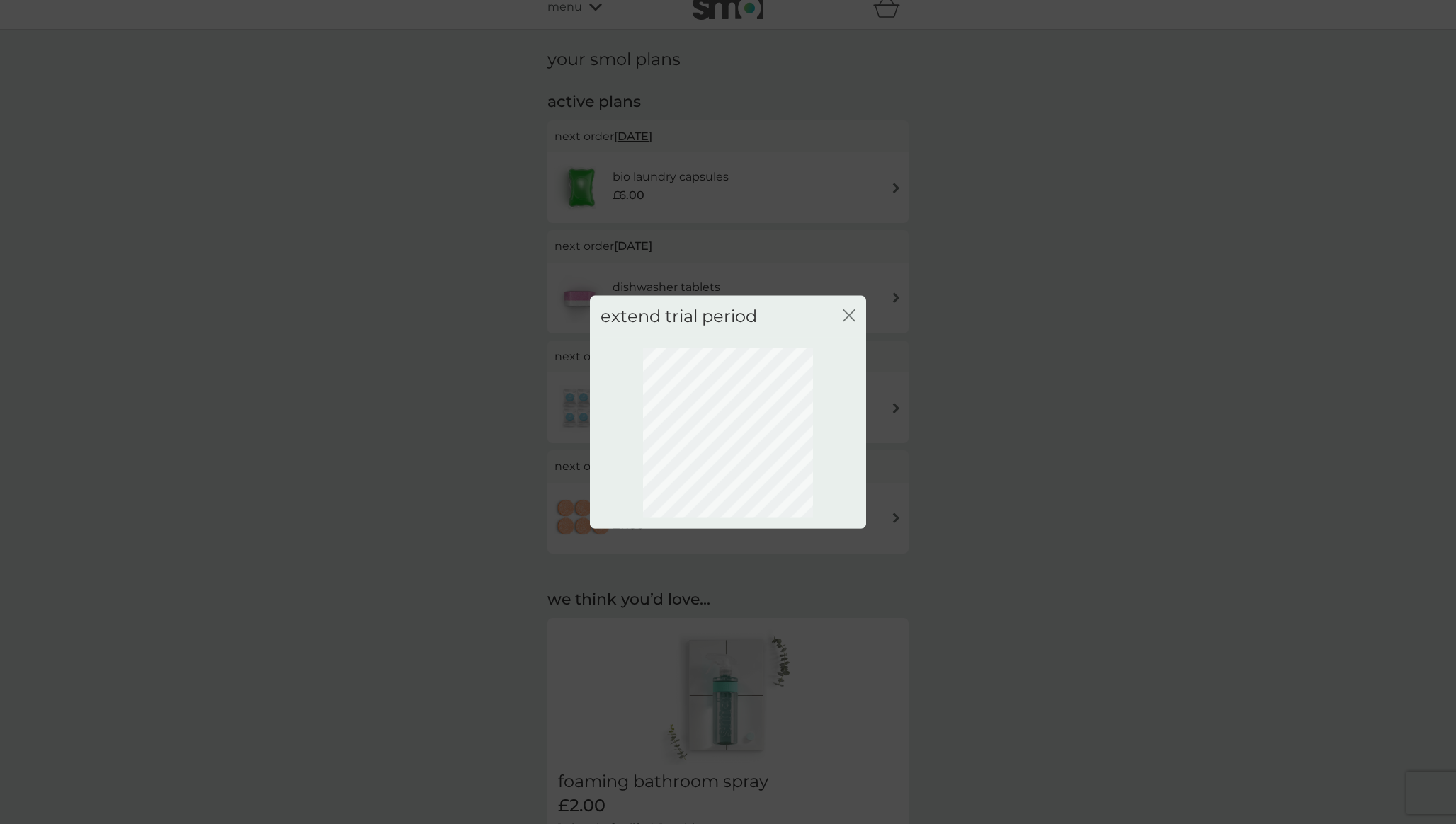
scroll to position [0, 0]
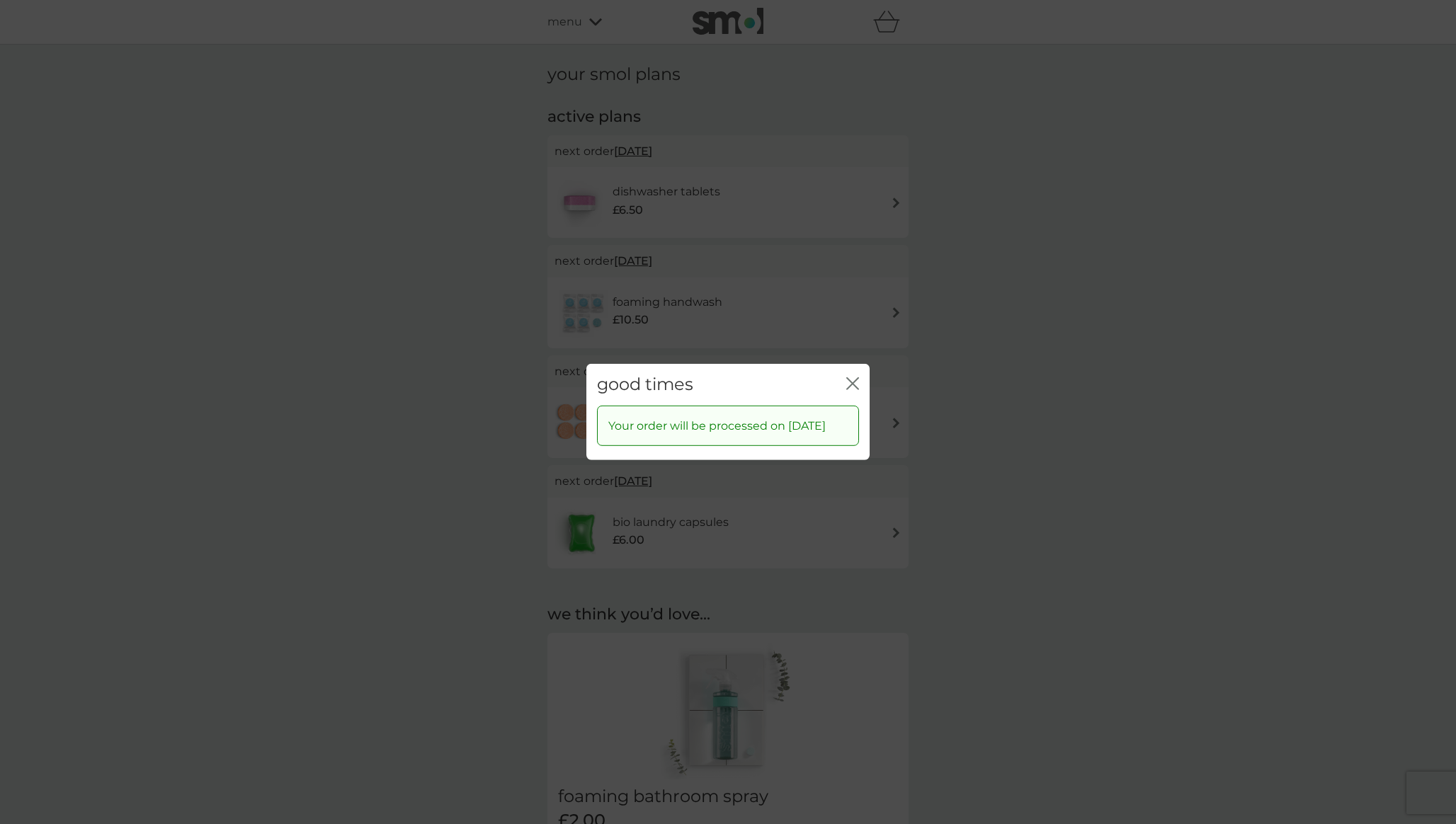
click at [853, 378] on icon "close" at bounding box center [855, 383] width 5 height 11
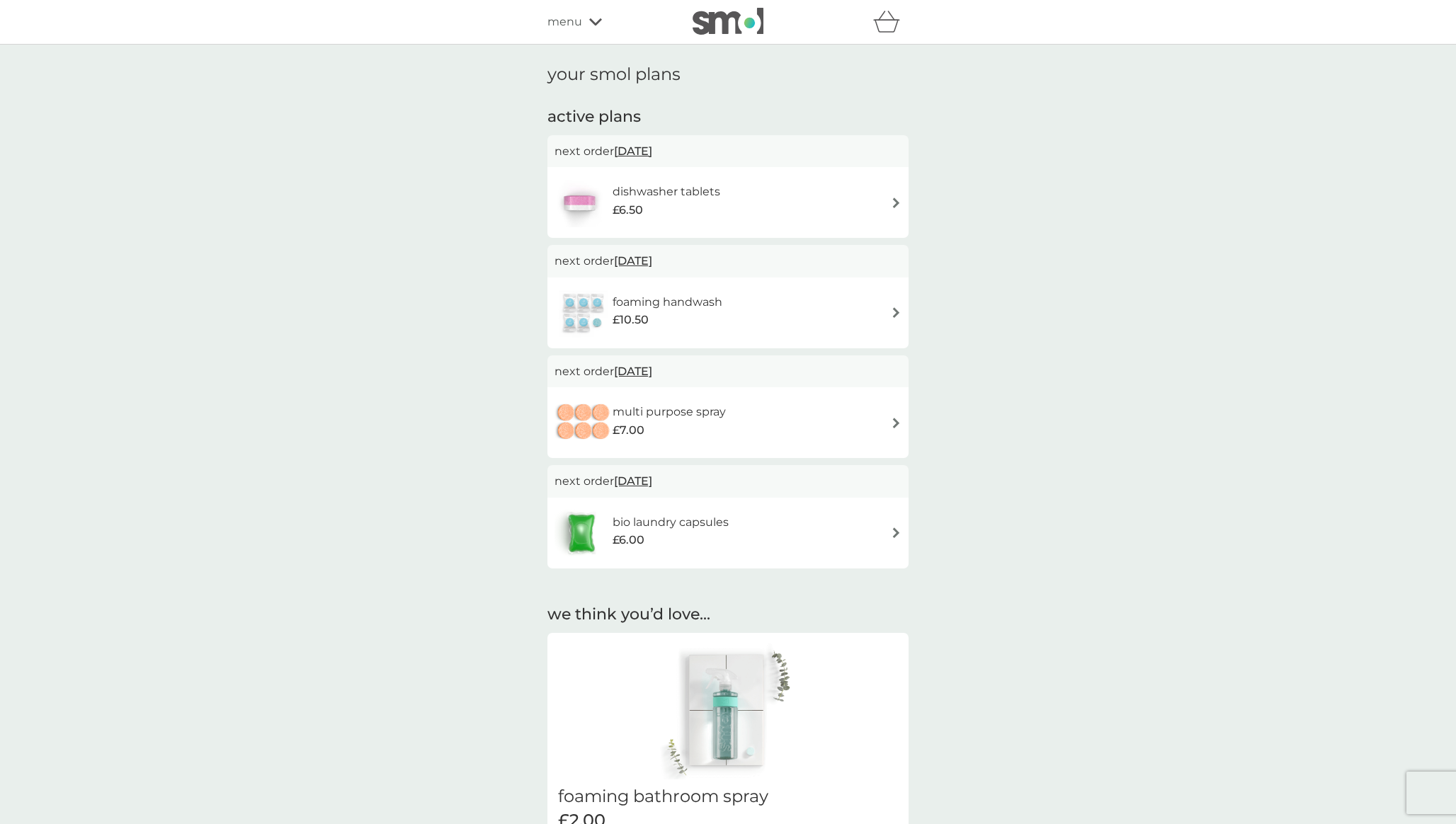
click at [652, 261] on span "20 Oct 2025" at bounding box center [633, 261] width 38 height 27
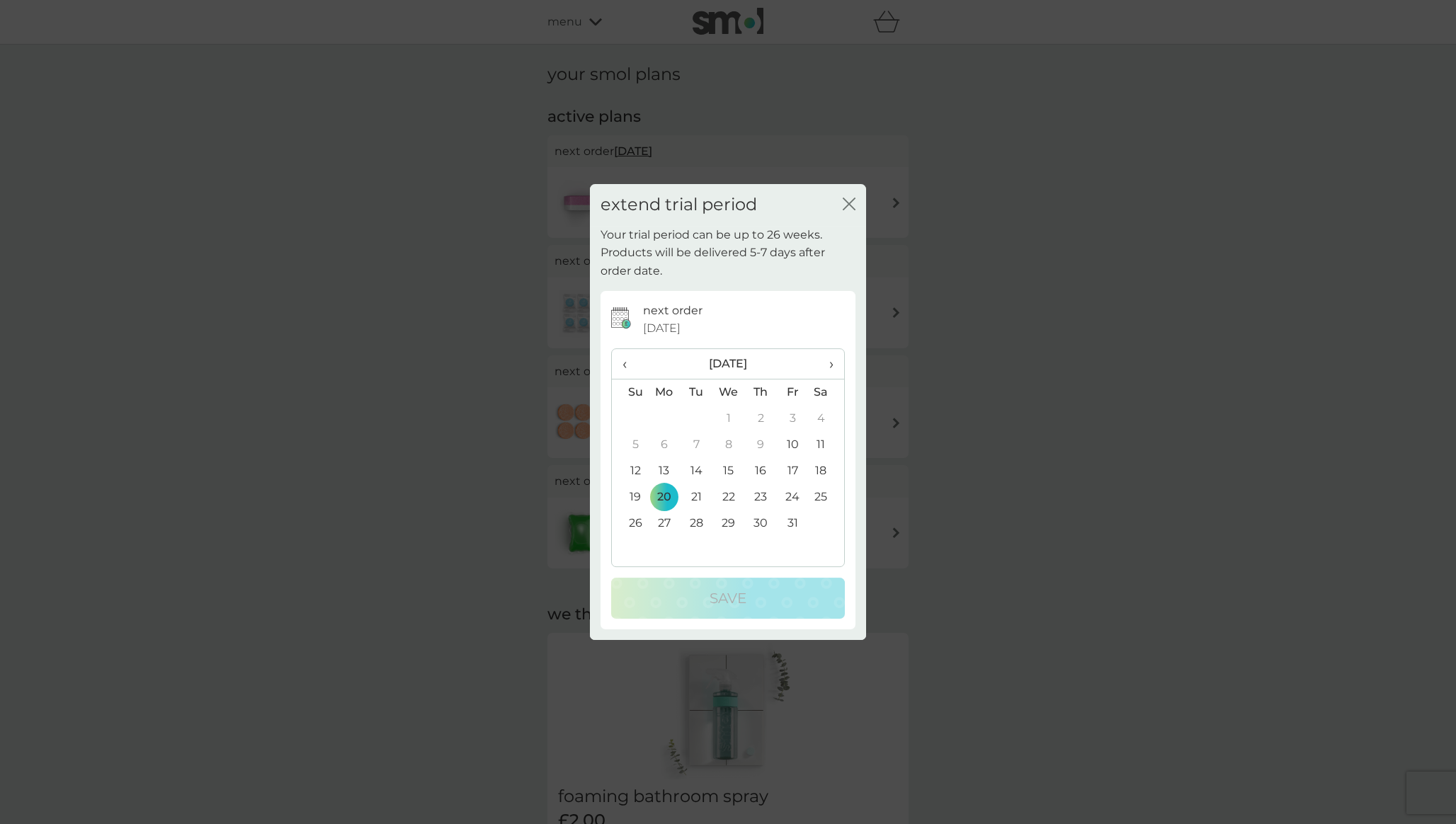
click at [826, 361] on span "›" at bounding box center [827, 363] width 14 height 30
click at [625, 539] on td "30" at bounding box center [630, 549] width 36 height 27
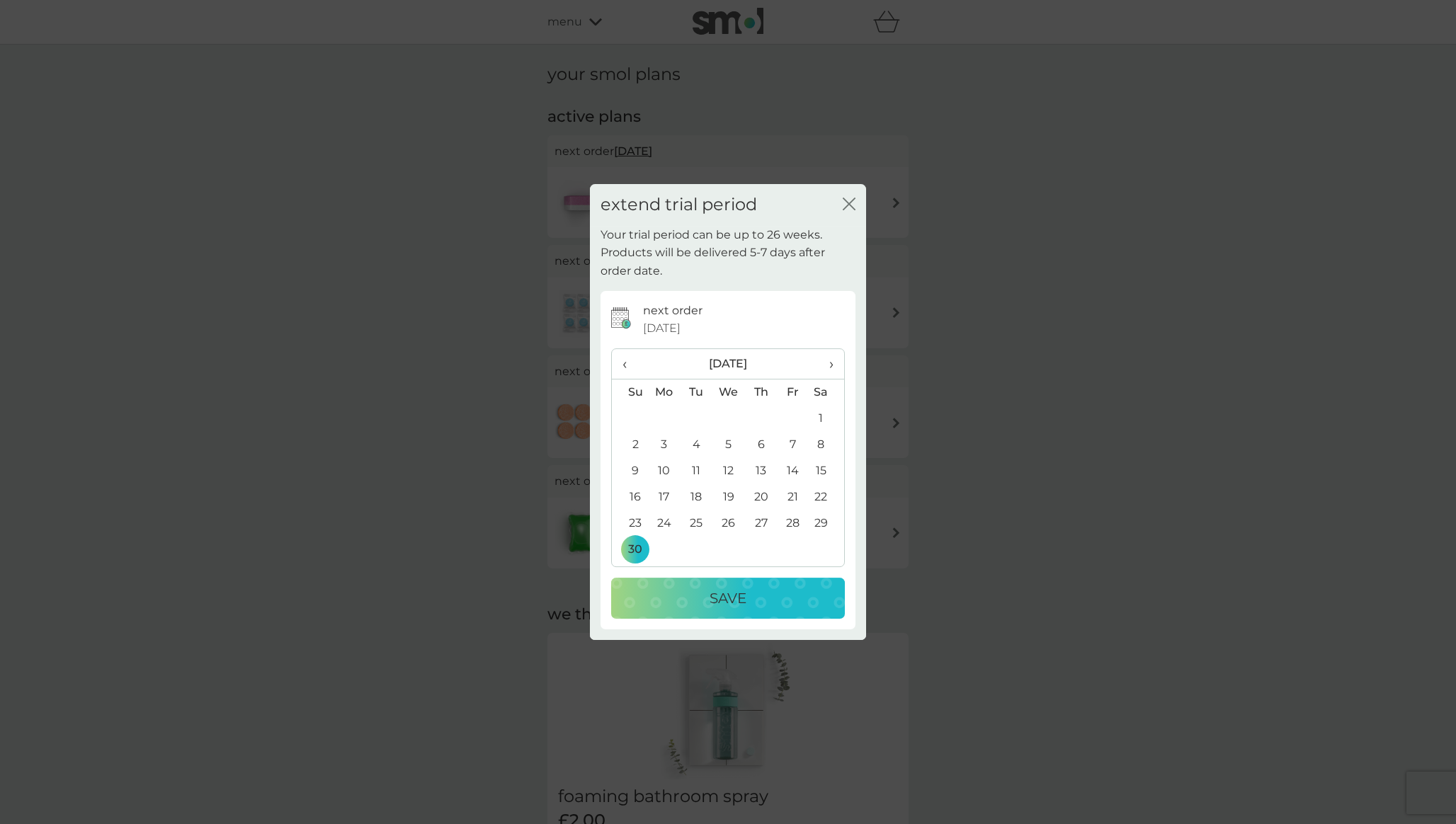
click at [662, 587] on div "Save" at bounding box center [728, 599] width 206 height 23
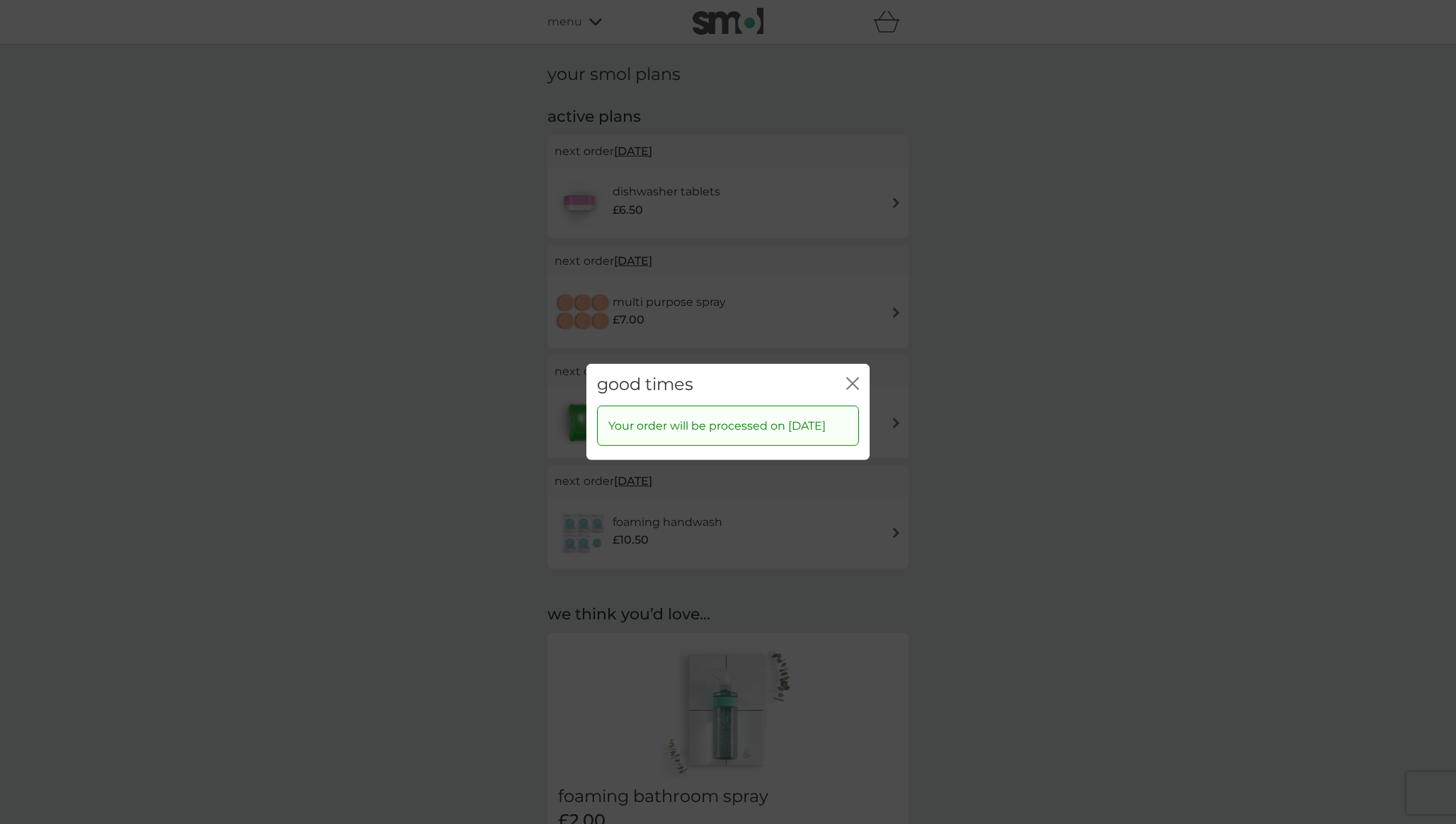
click at [857, 378] on icon "close" at bounding box center [855, 383] width 5 height 11
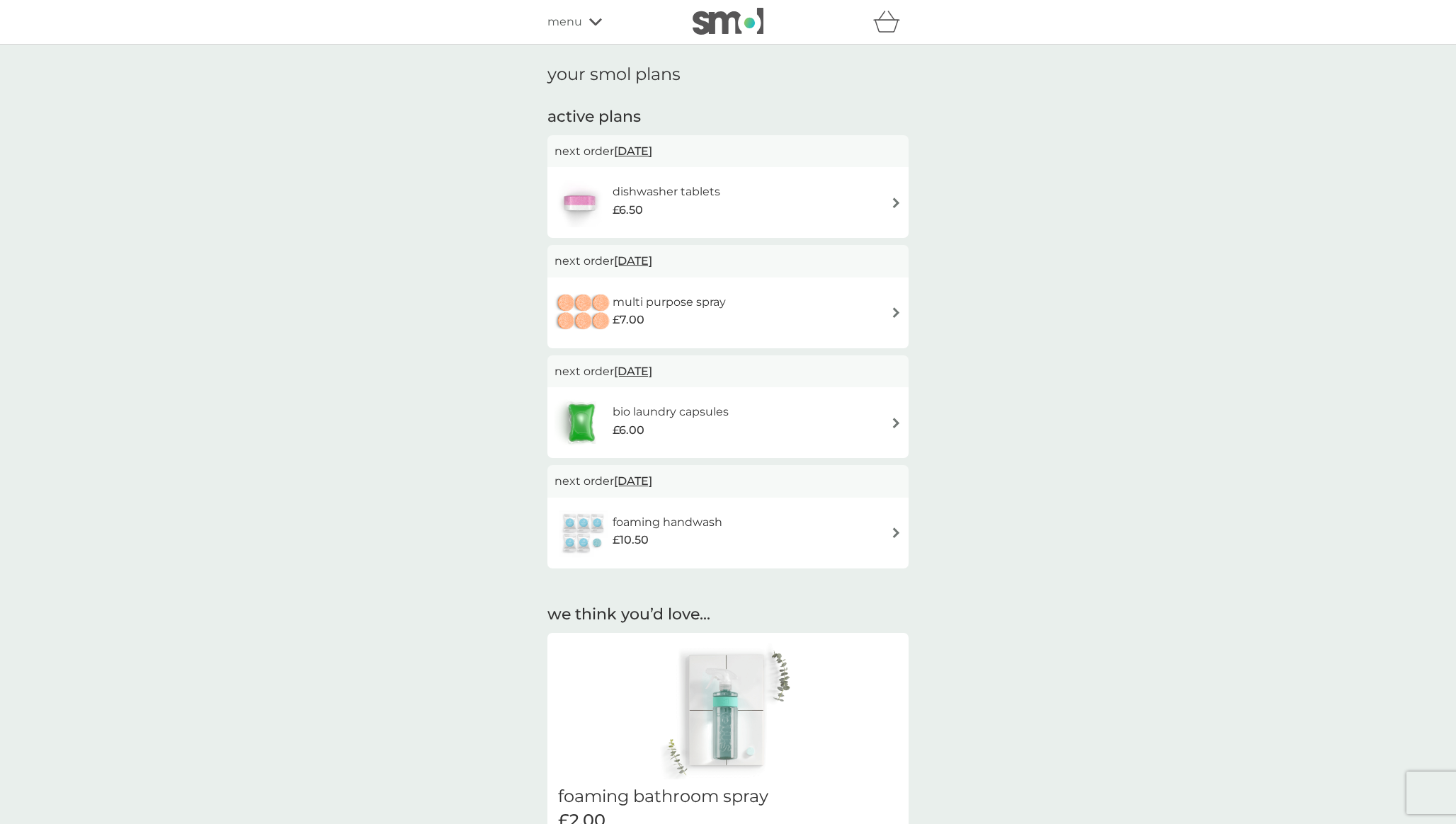
click at [587, 24] on div "menu" at bounding box center [607, 22] width 121 height 18
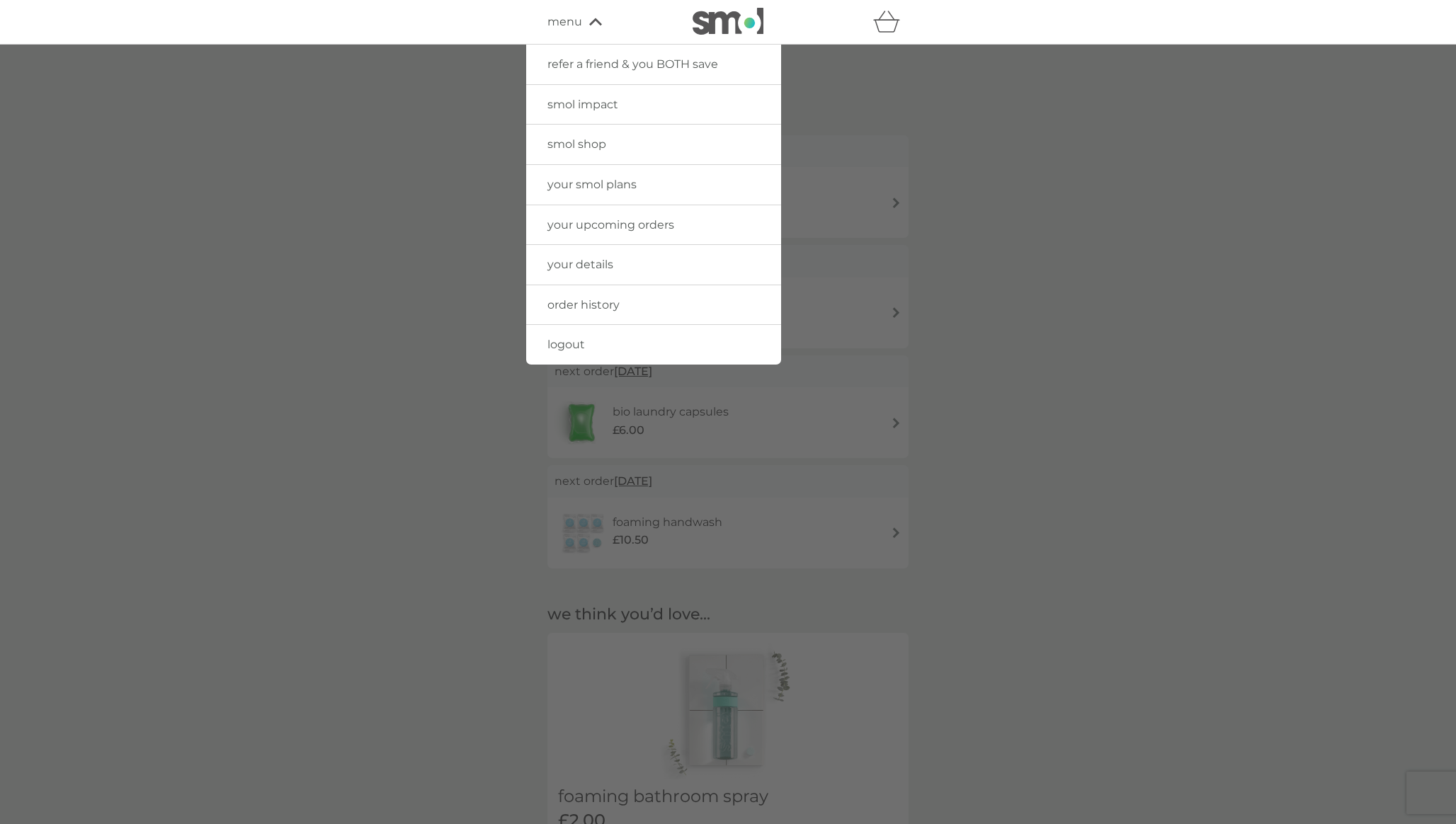
click at [607, 178] on span "your smol plans" at bounding box center [592, 184] width 90 height 14
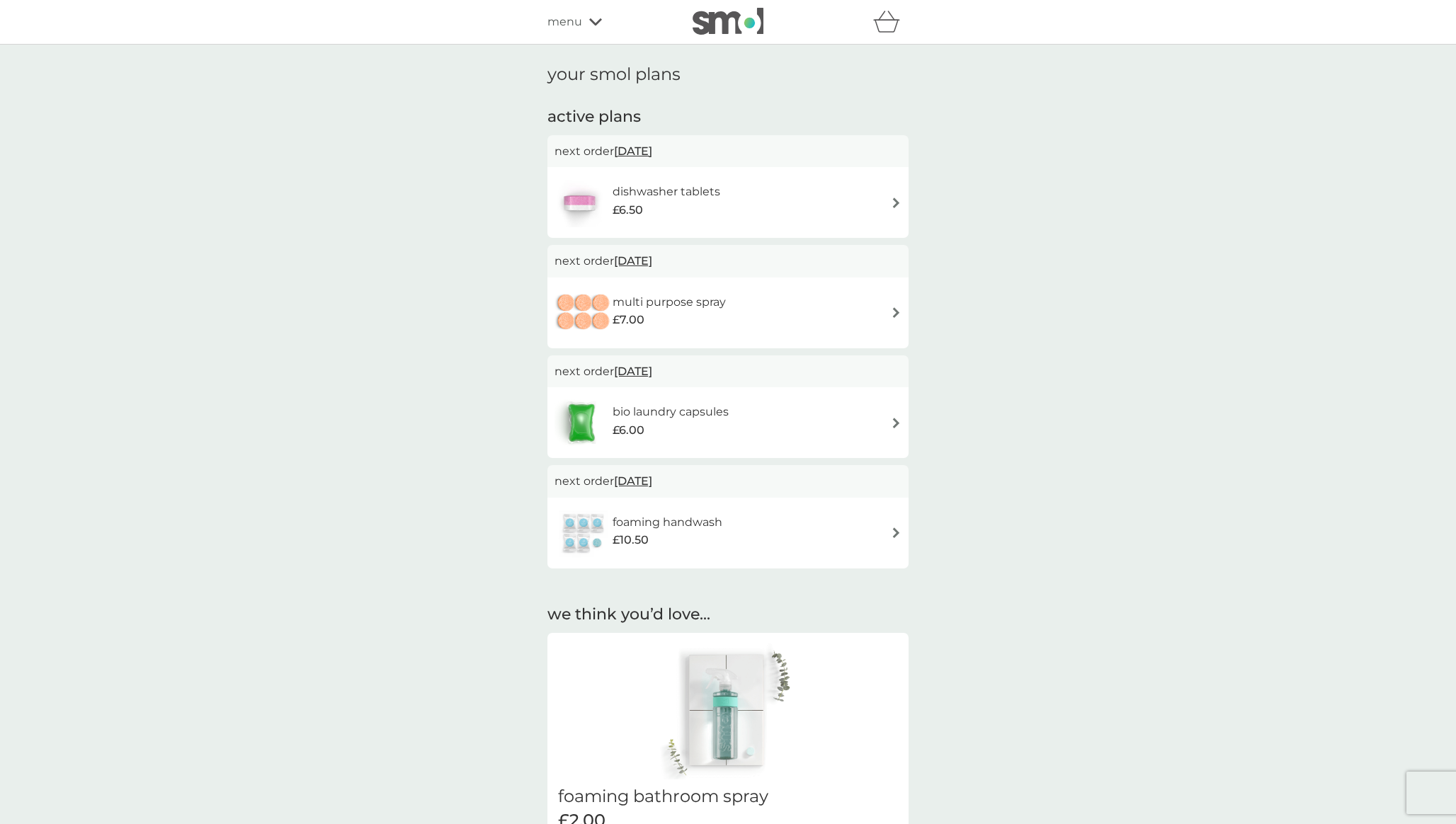
click at [594, 23] on icon at bounding box center [595, 21] width 13 height 7
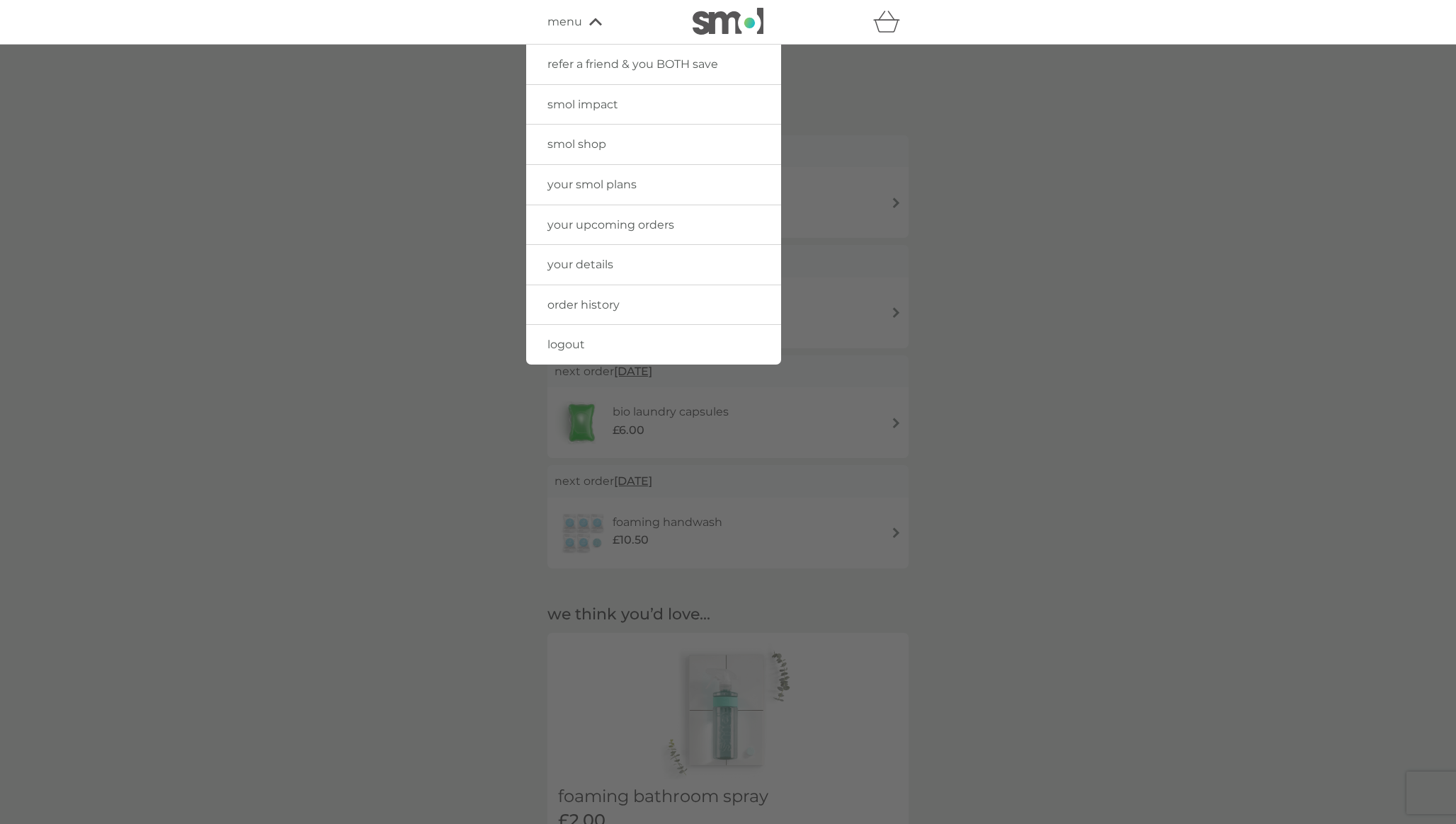
click at [650, 187] on link "your smol plans" at bounding box center [654, 184] width 255 height 39
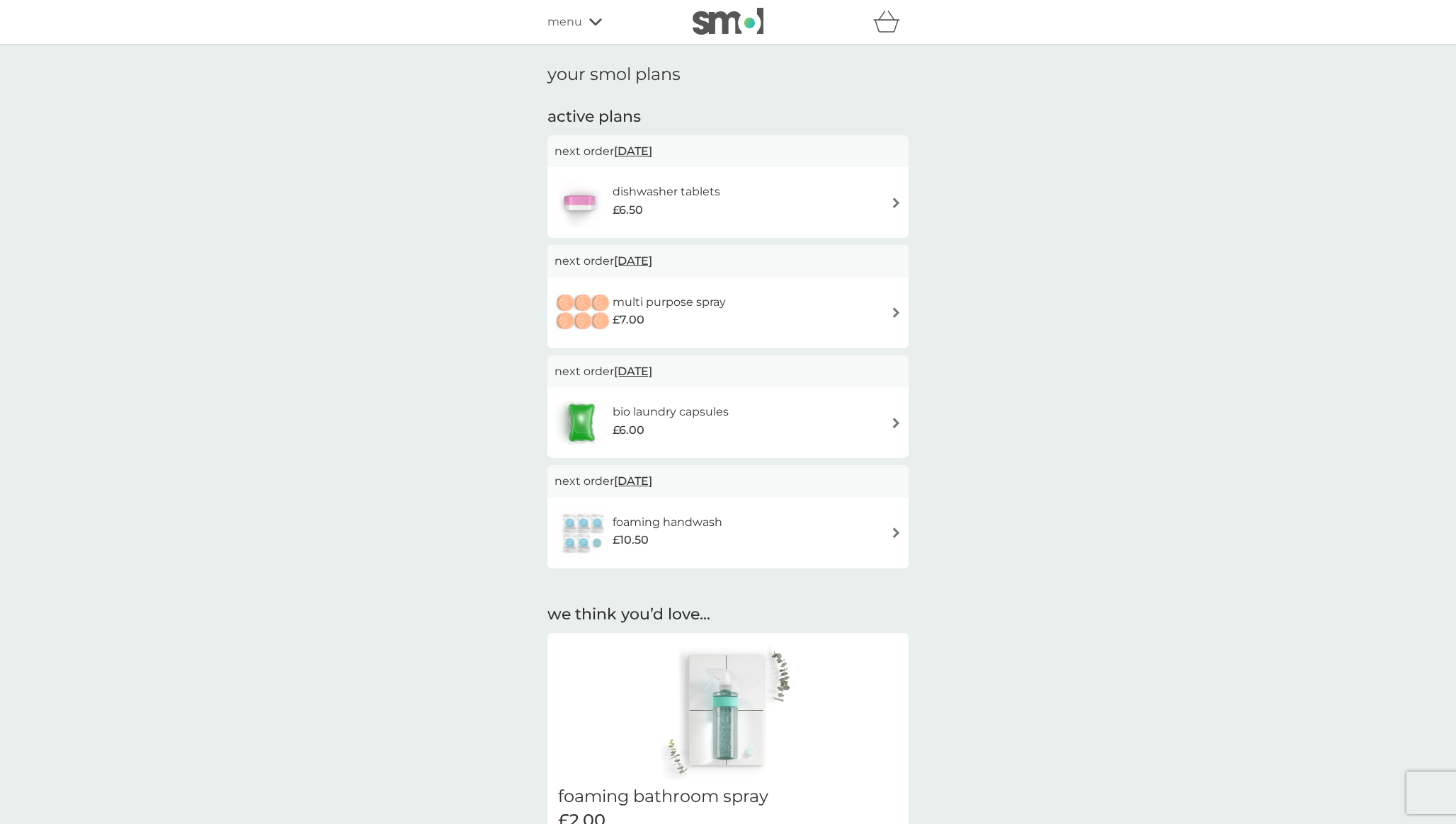
click at [597, 18] on icon at bounding box center [595, 21] width 13 height 8
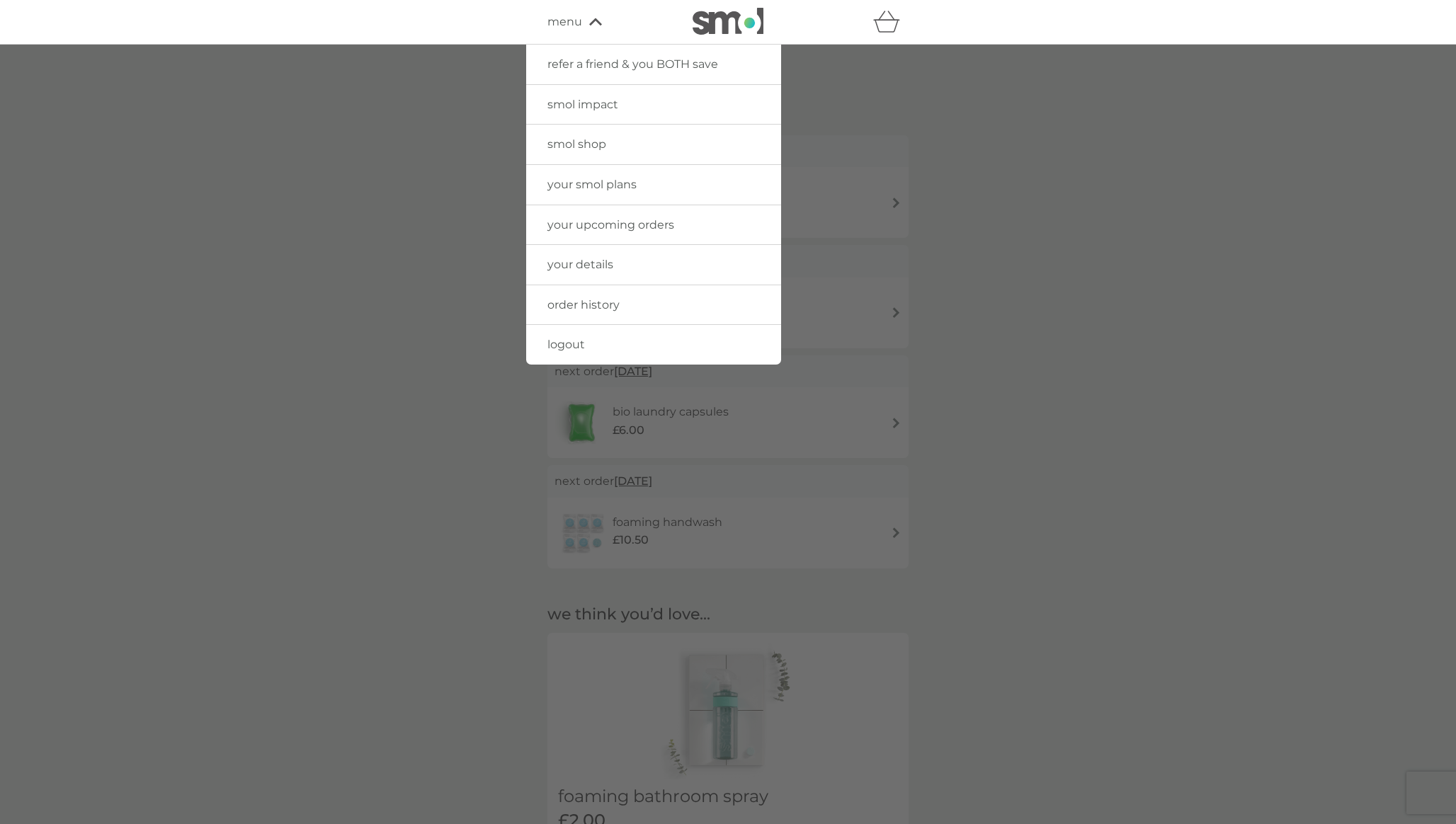
click at [626, 269] on link "your details" at bounding box center [654, 265] width 255 height 39
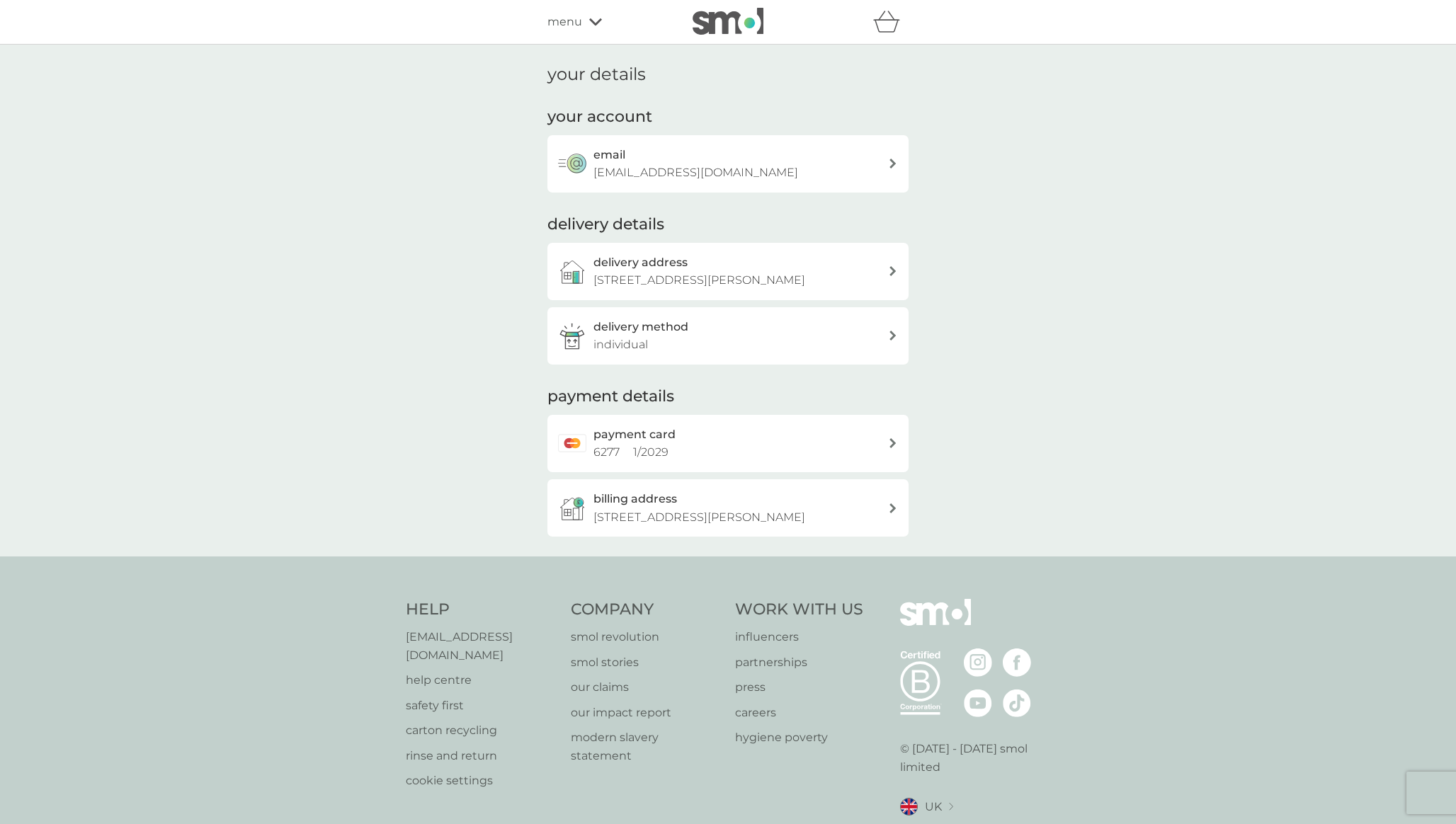
click at [577, 20] on span "menu" at bounding box center [565, 22] width 35 height 18
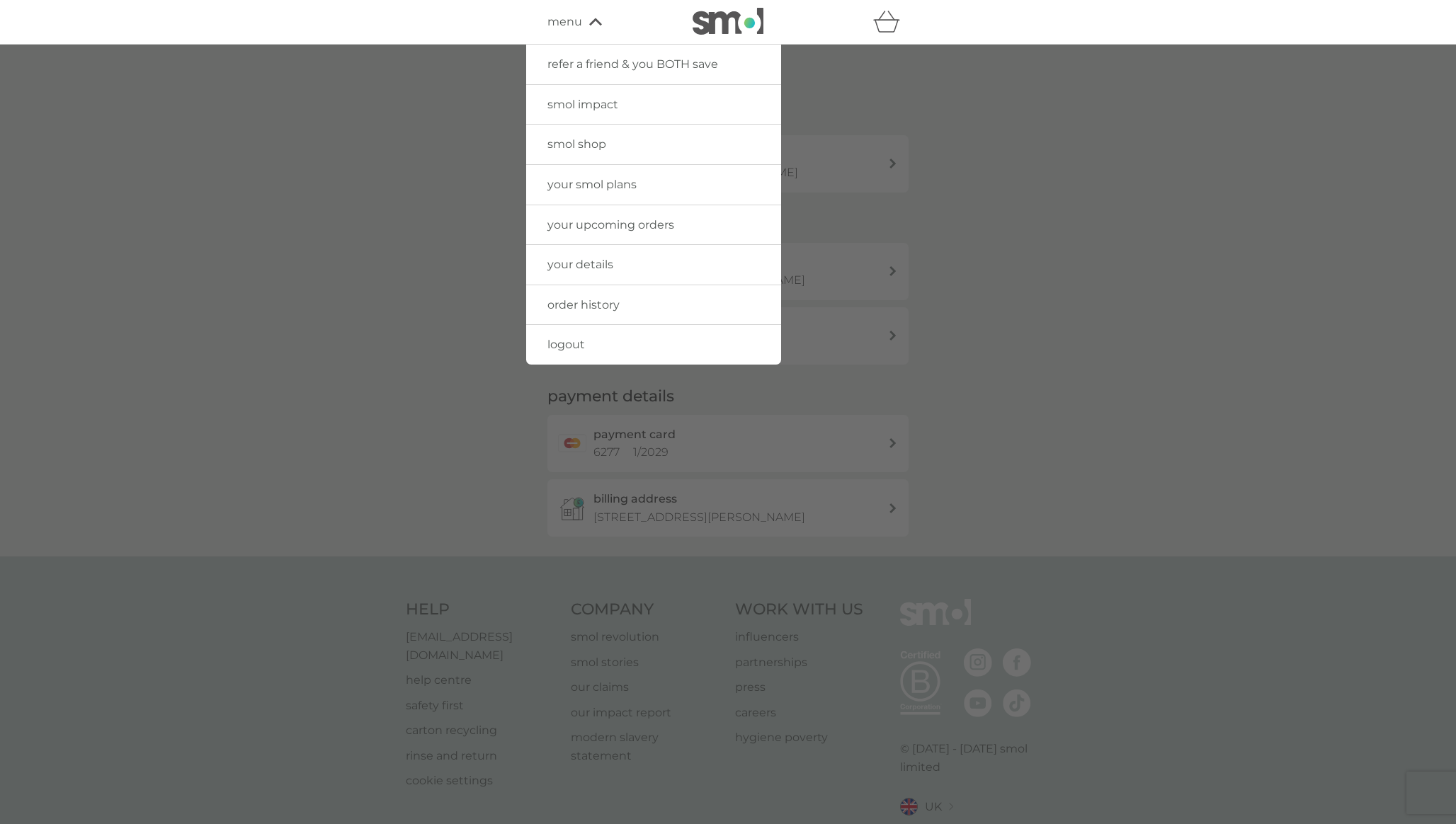
click at [646, 303] on link "order history" at bounding box center [654, 305] width 255 height 39
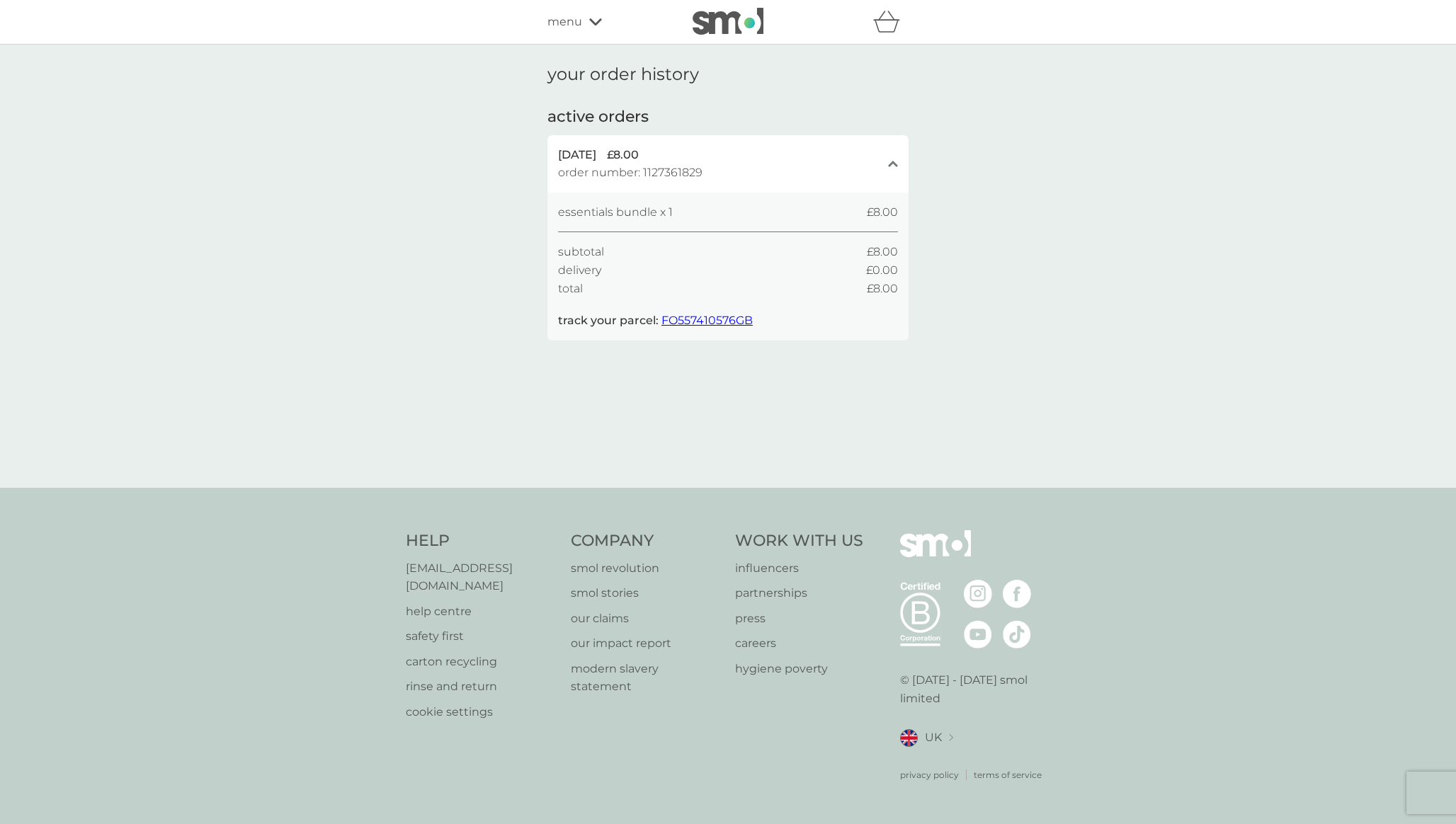
click at [600, 16] on div "menu" at bounding box center [607, 22] width 121 height 18
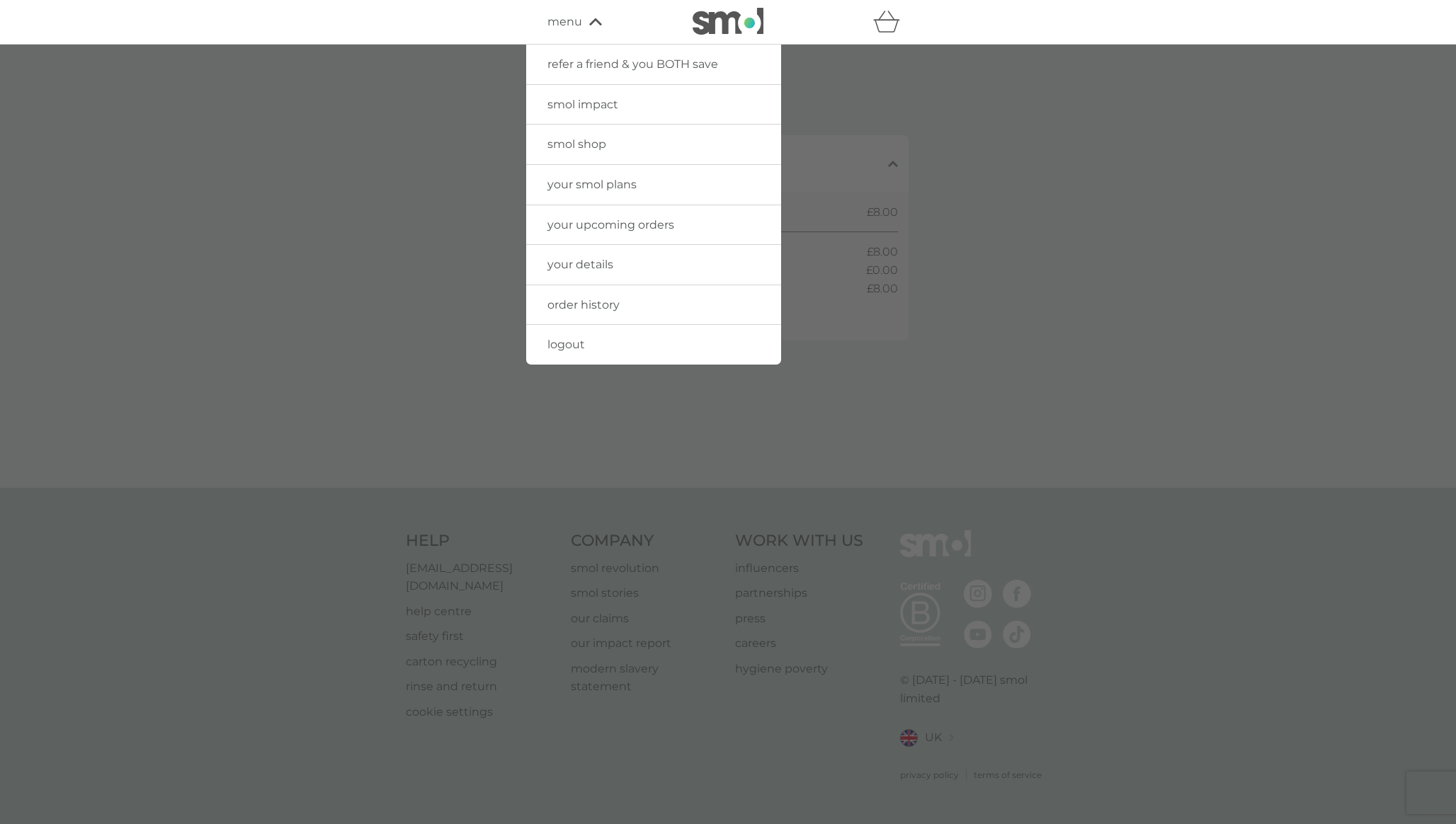
click at [662, 187] on link "your smol plans" at bounding box center [654, 184] width 255 height 39
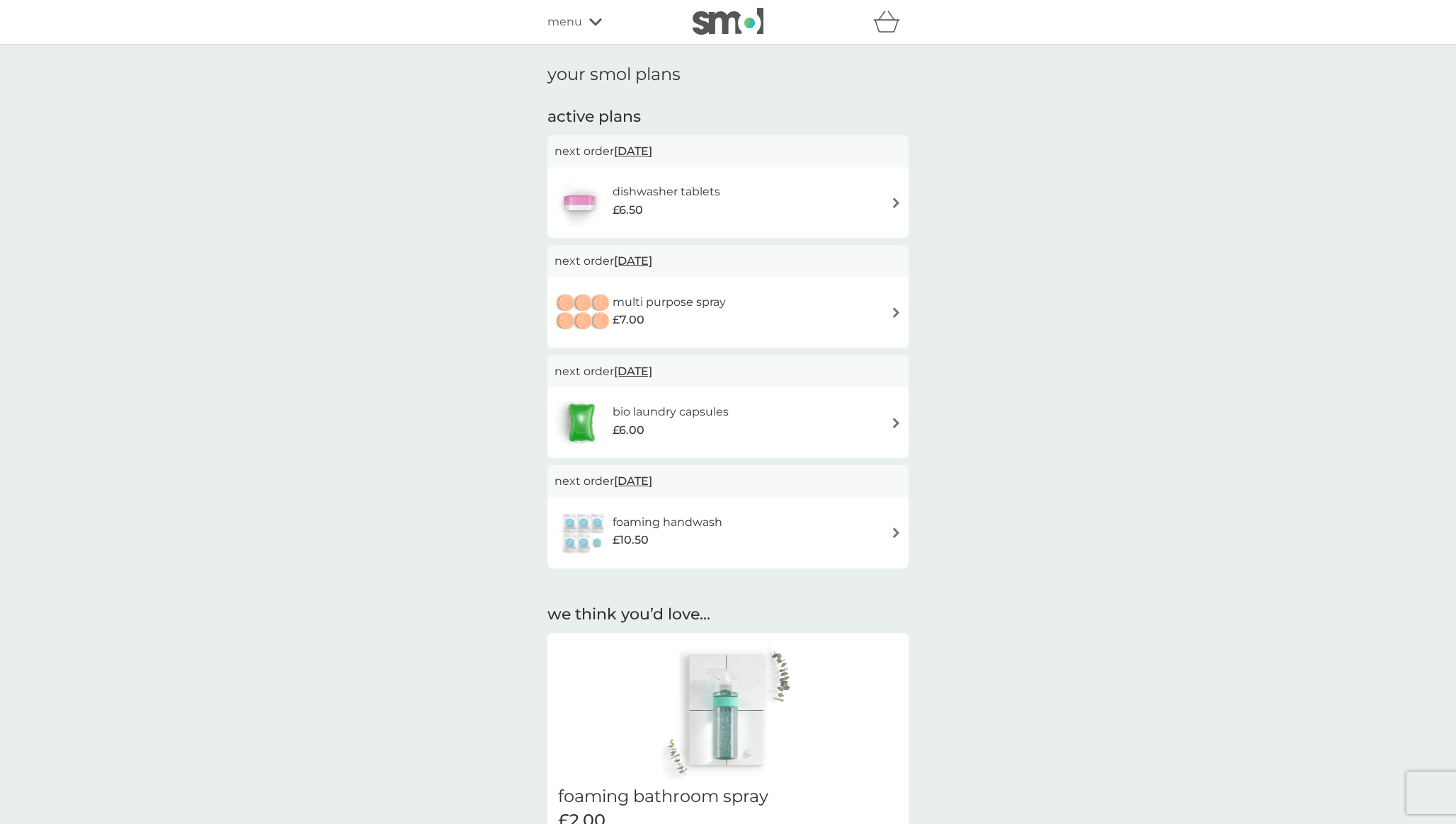
click at [715, 17] on img at bounding box center [728, 20] width 71 height 27
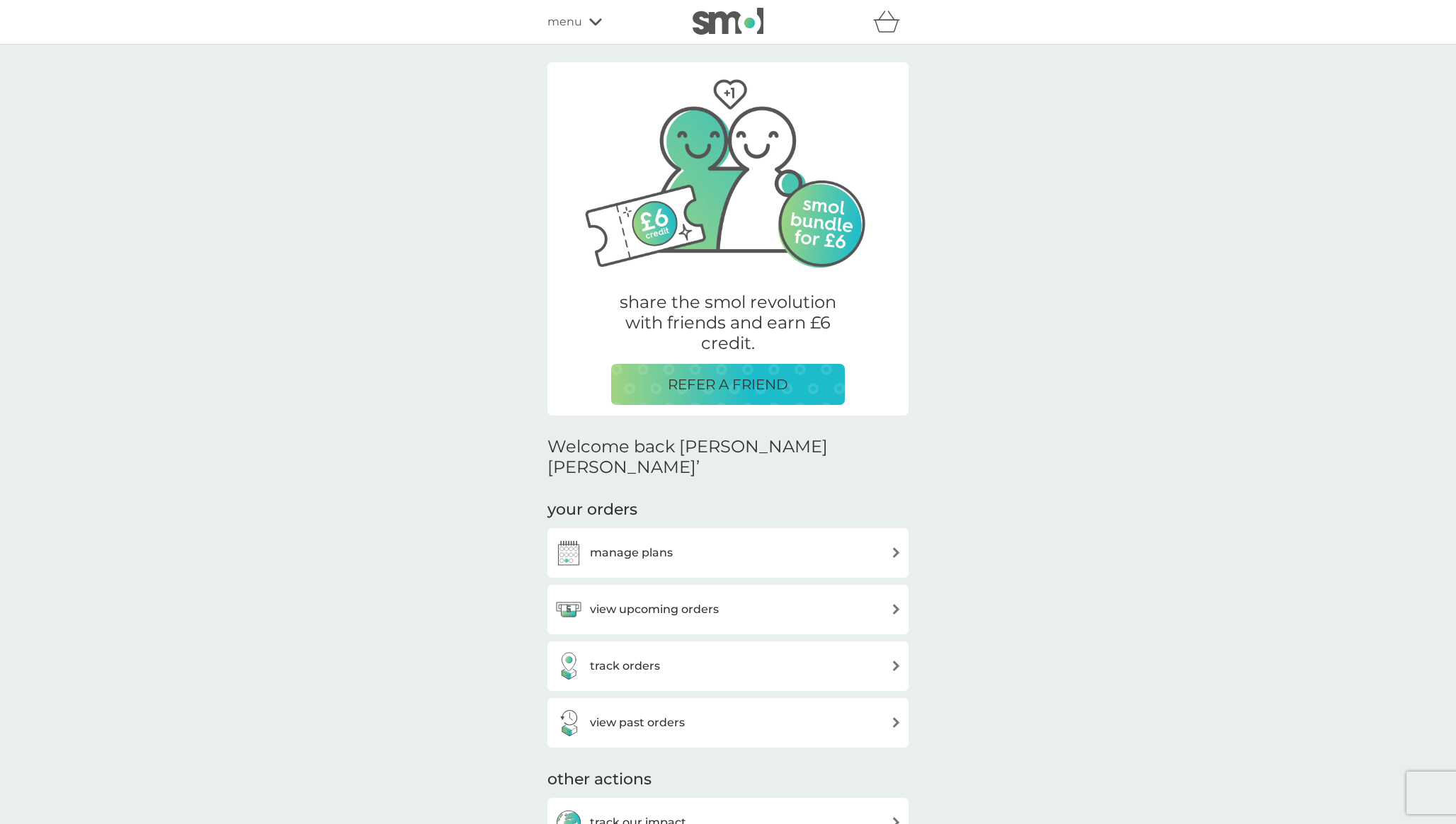
click at [594, 20] on icon at bounding box center [595, 21] width 13 height 8
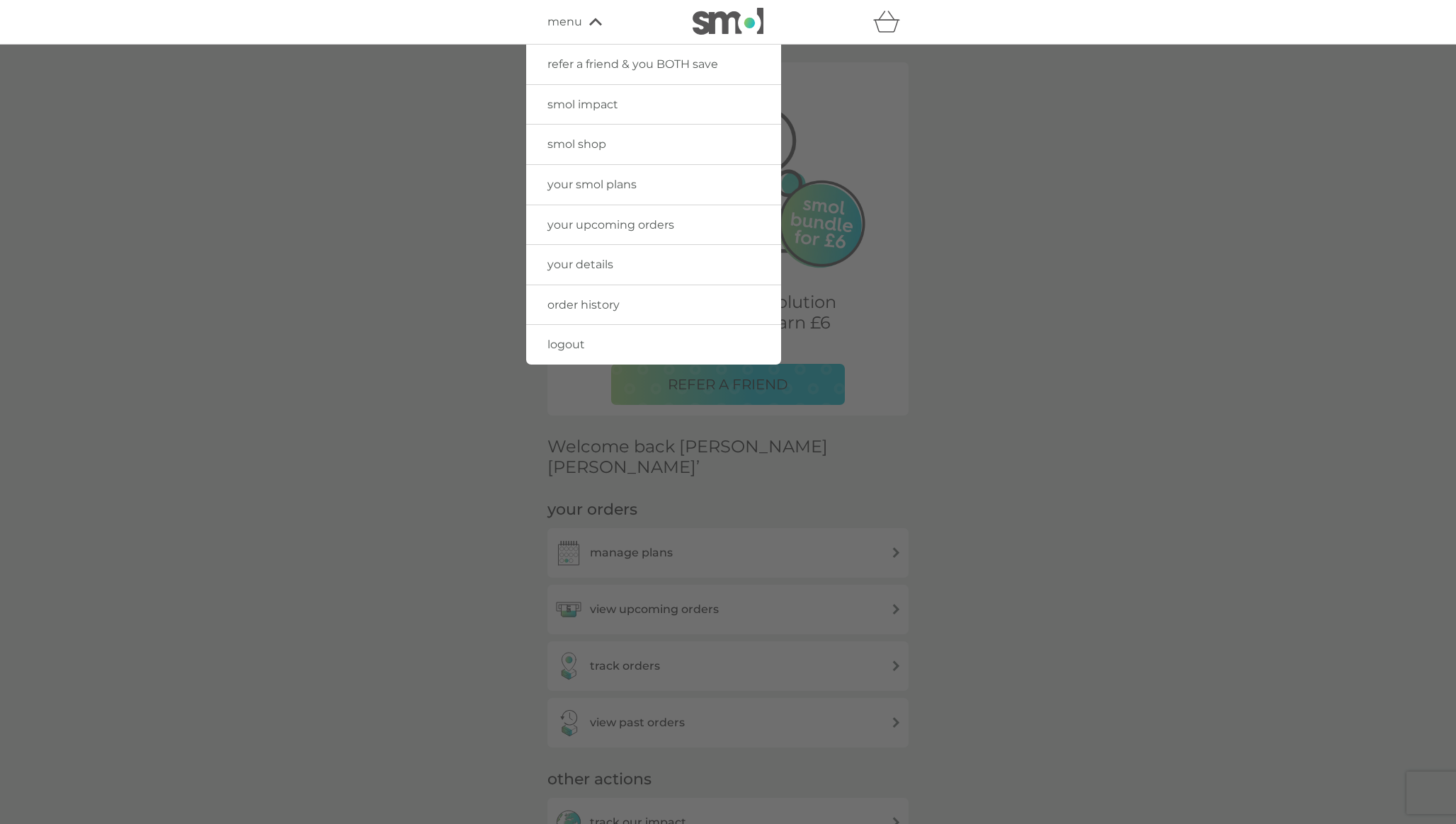
click at [1136, 441] on div at bounding box center [728, 457] width 1456 height 824
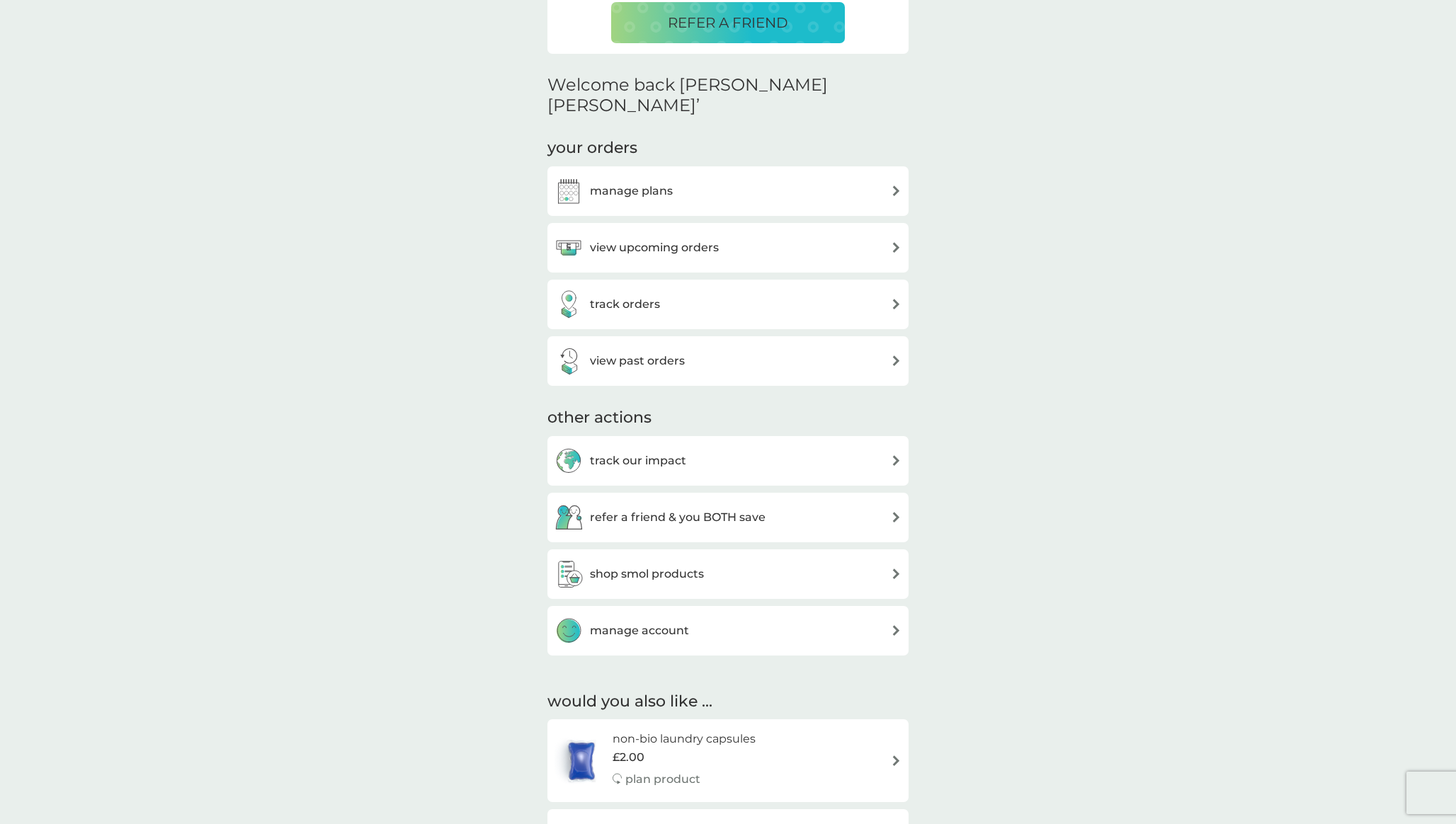
scroll to position [366, 0]
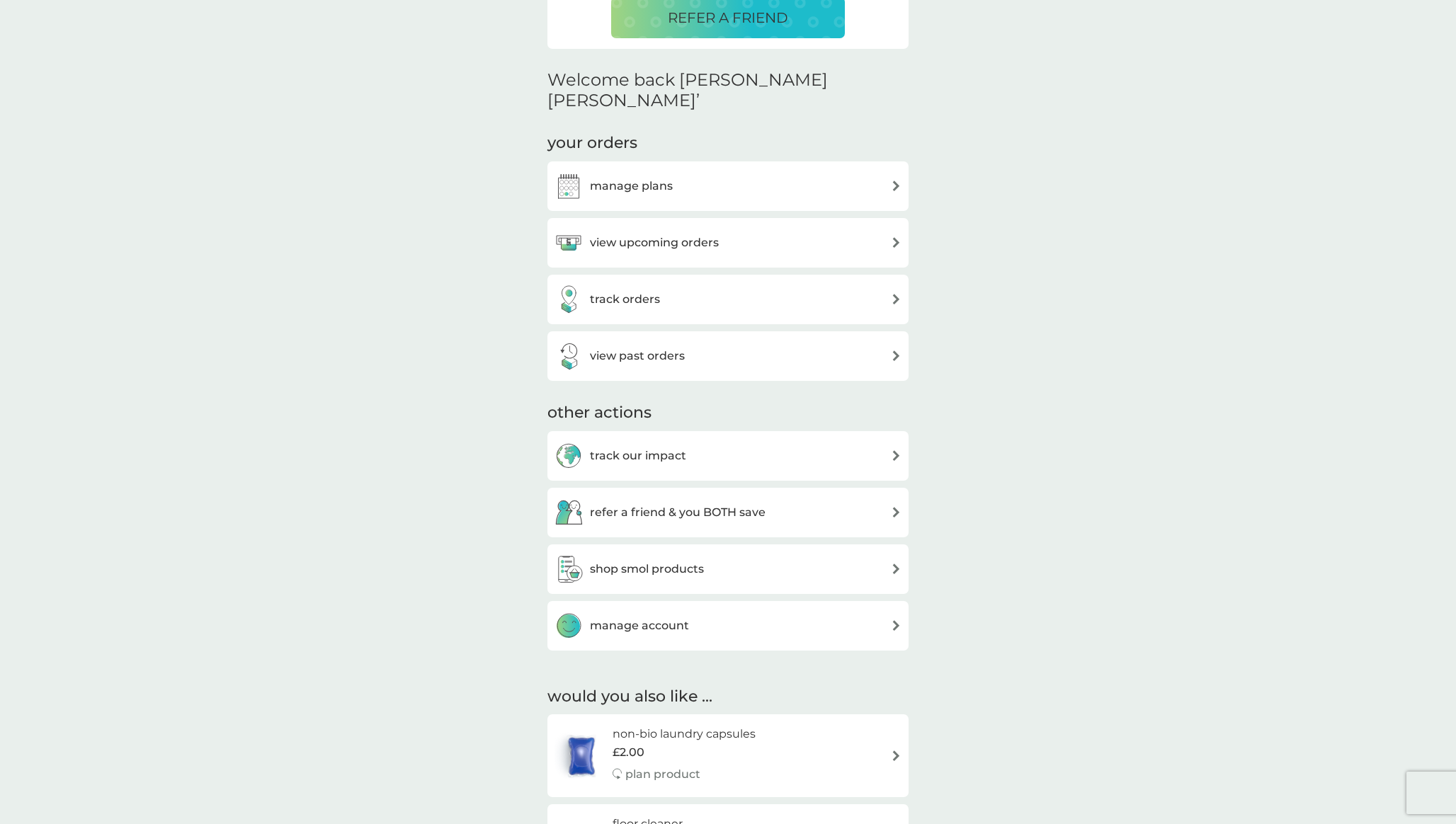
click at [784, 555] on div "shop smol products" at bounding box center [728, 569] width 347 height 28
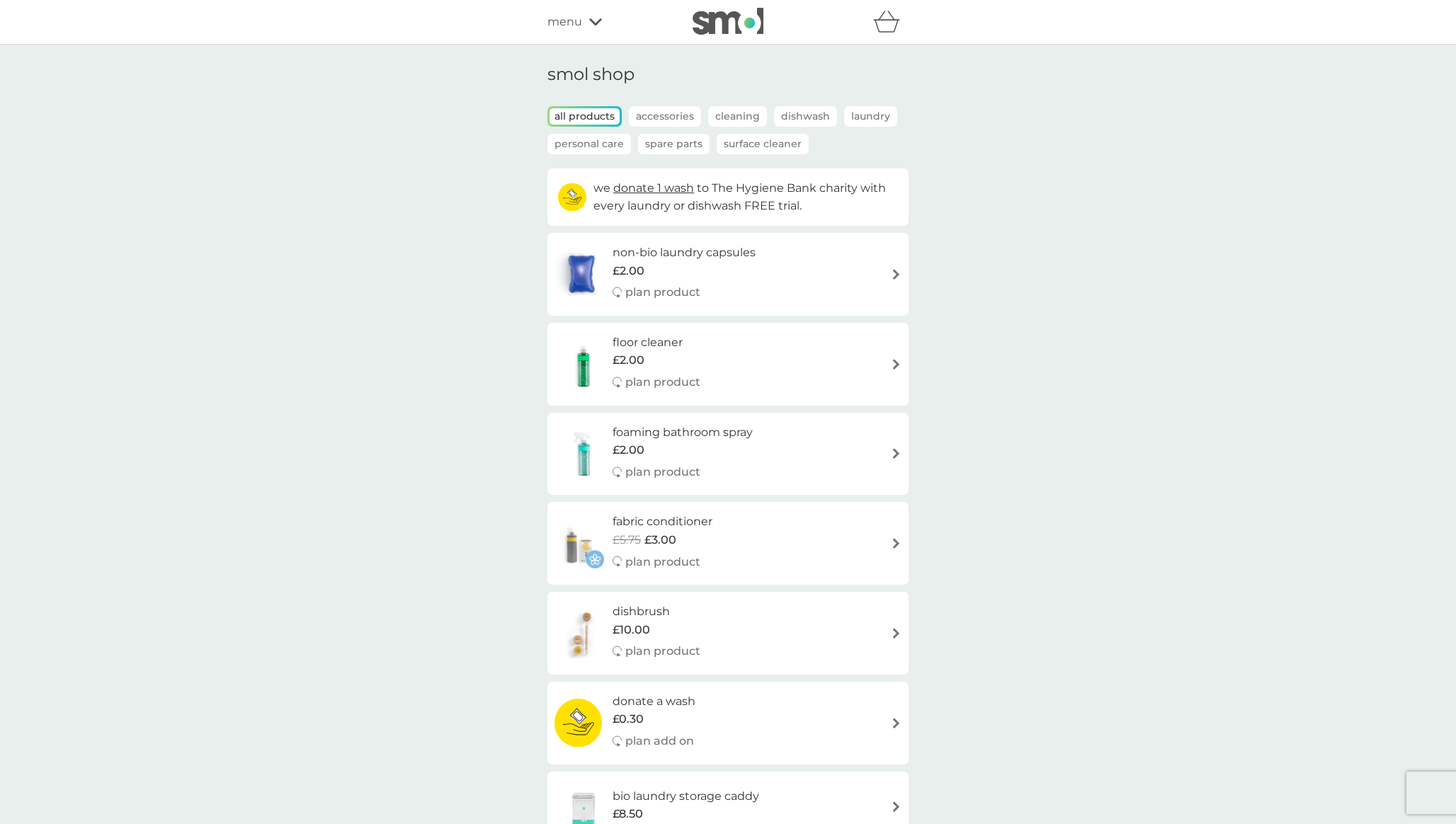
click at [596, 21] on icon at bounding box center [595, 21] width 13 height 8
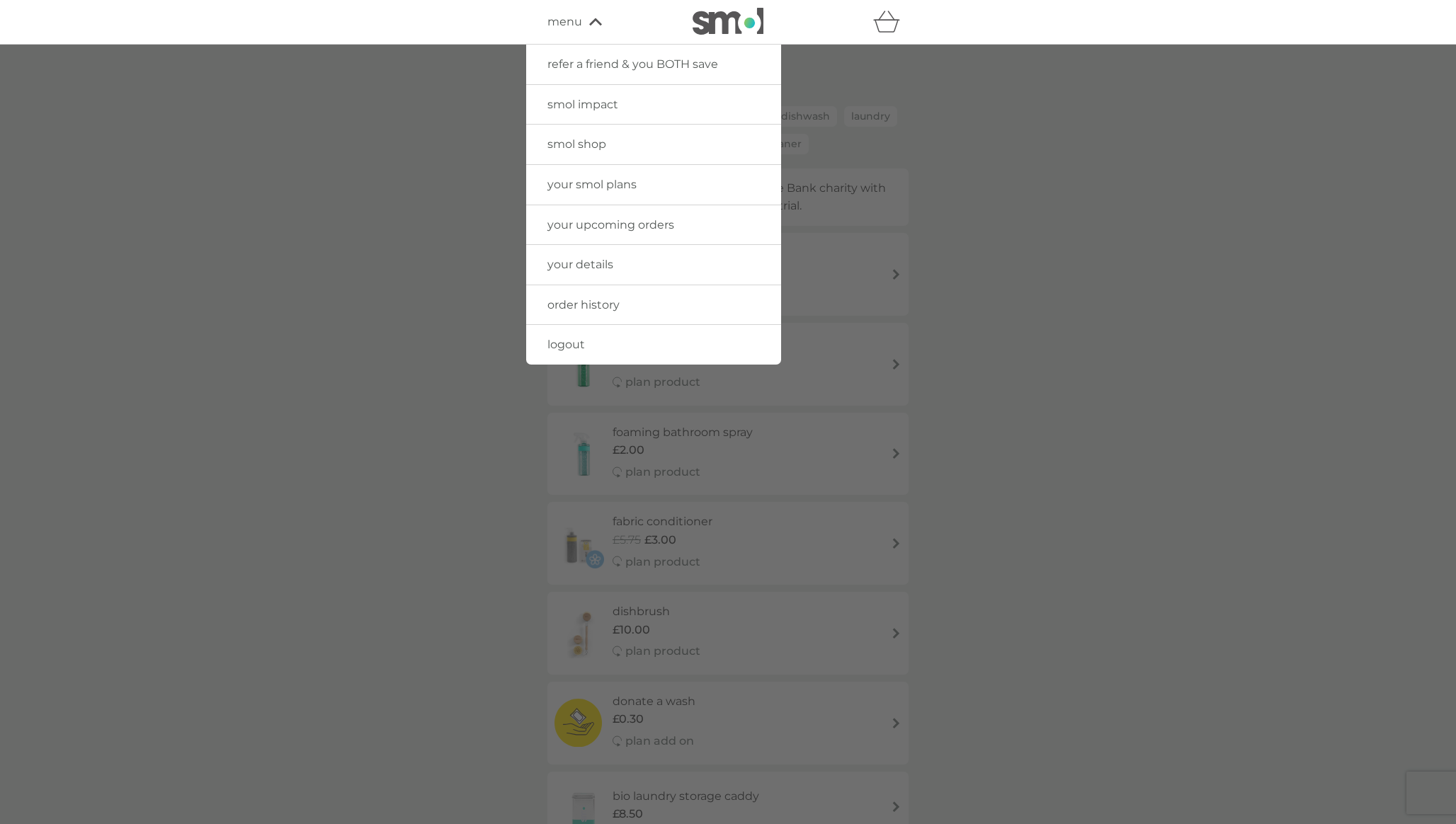
click at [673, 183] on link "your smol plans" at bounding box center [654, 184] width 255 height 39
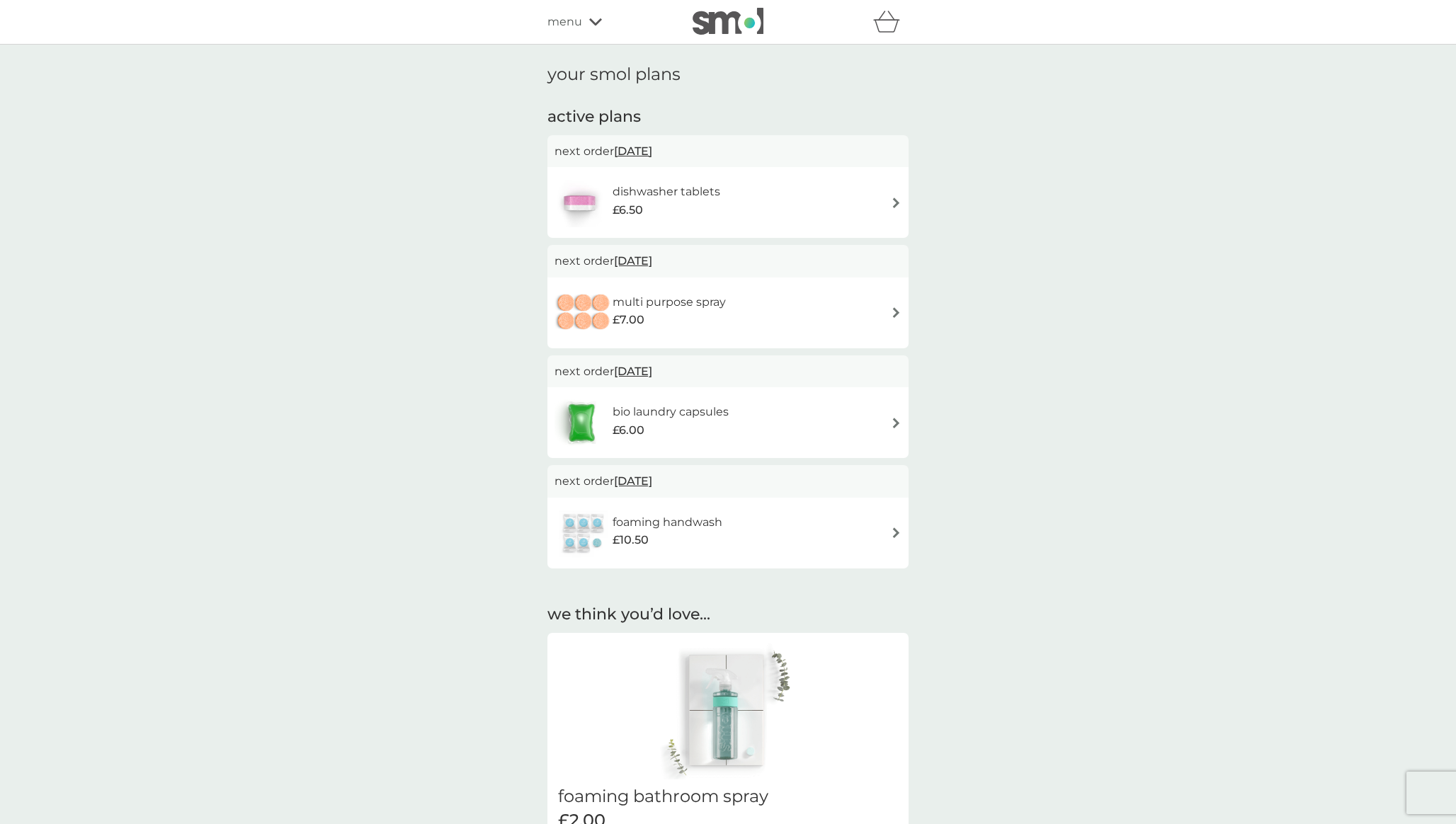
click at [849, 196] on div "dishwasher tablets £6.50" at bounding box center [728, 202] width 347 height 49
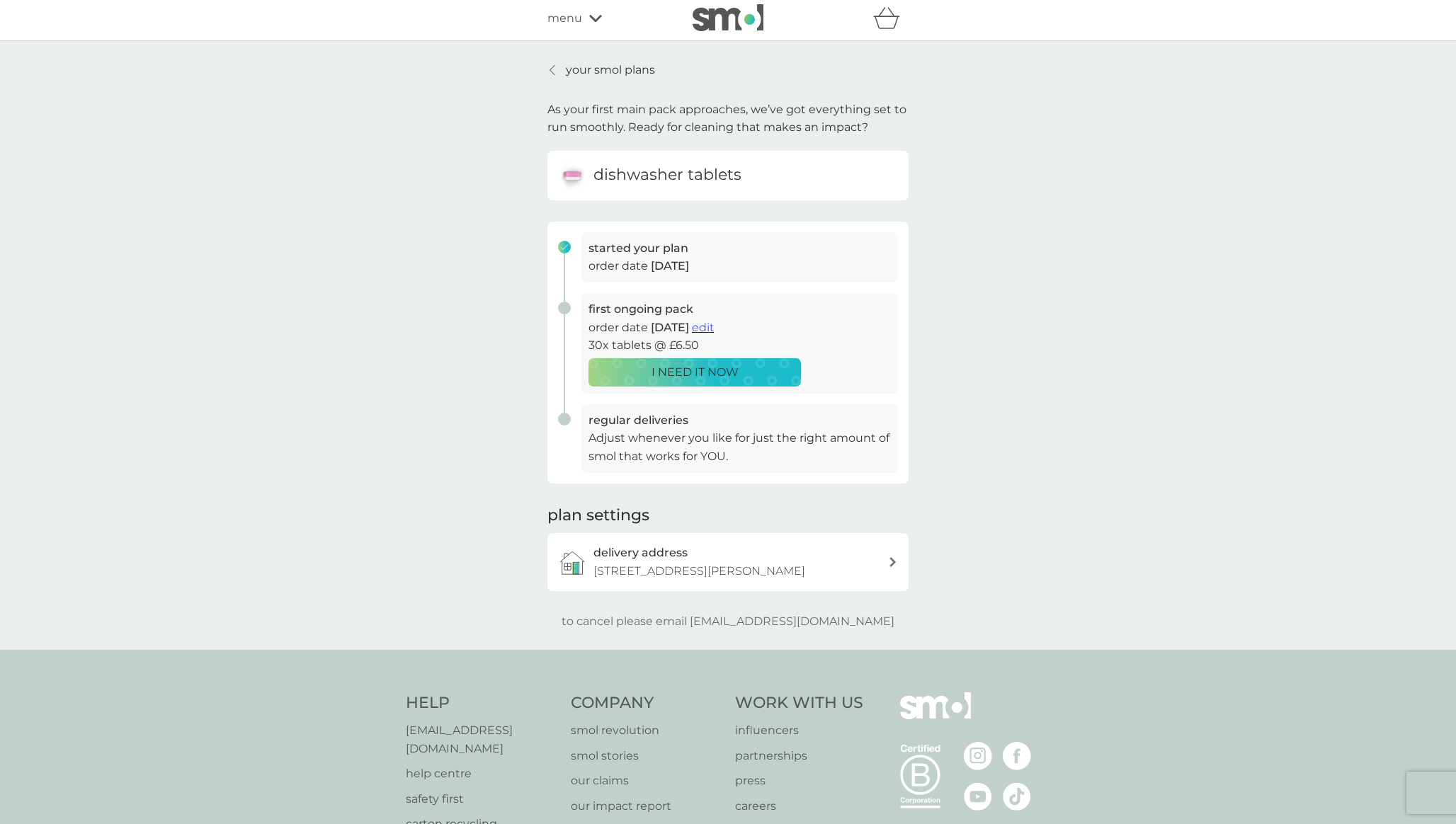
scroll to position [6, 0]
drag, startPoint x: 863, startPoint y: 619, endPoint x: 721, endPoint y: 617, distance: 142.0
click at [721, 617] on p "to cancel please email help@smolproducts.com" at bounding box center [728, 618] width 333 height 18
copy p "[EMAIL_ADDRESS][DOMAIN_NAME]"
